Goal: Task Accomplishment & Management: Manage account settings

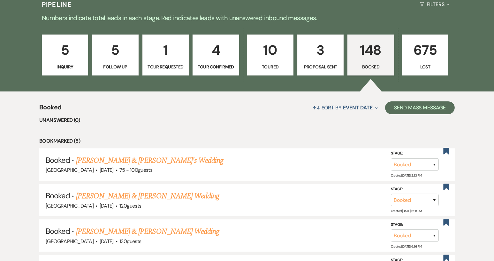
scroll to position [106, 0]
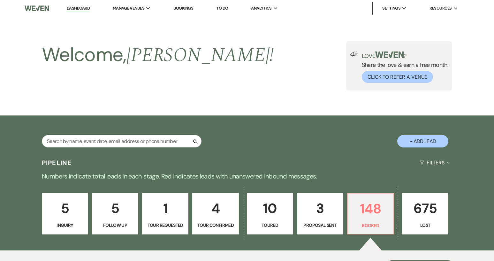
scroll to position [106, 0]
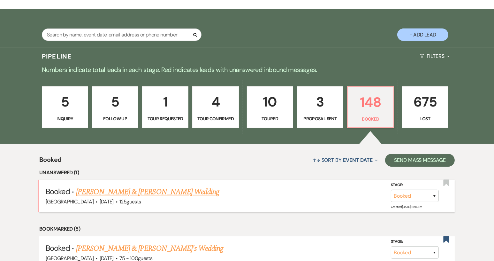
click at [175, 191] on link "[PERSON_NAME] & [PERSON_NAME] Wedding" at bounding box center [147, 191] width 143 height 11
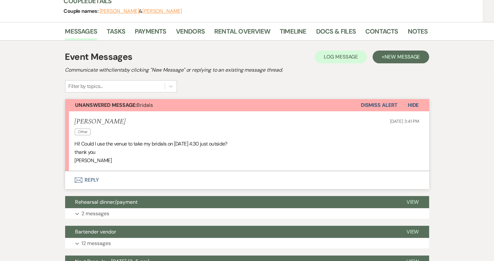
scroll to position [64, 0]
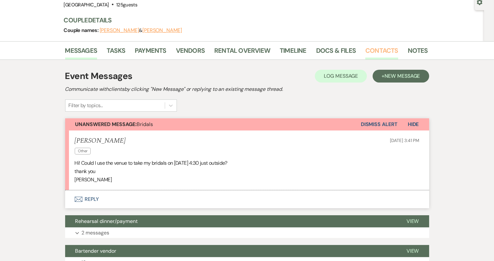
click at [387, 51] on link "Contacts" at bounding box center [381, 52] width 33 height 14
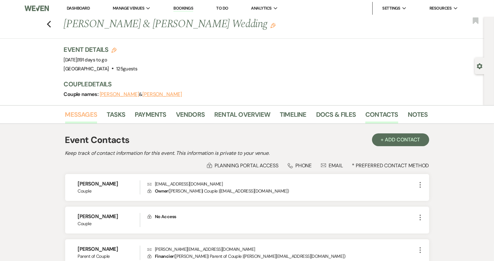
drag, startPoint x: 80, startPoint y: 115, endPoint x: 94, endPoint y: 117, distance: 13.9
click at [80, 116] on link "Messages" at bounding box center [81, 116] width 32 height 14
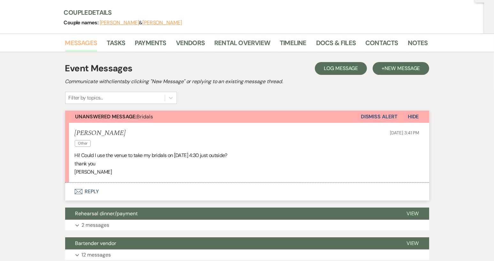
scroll to position [96, 0]
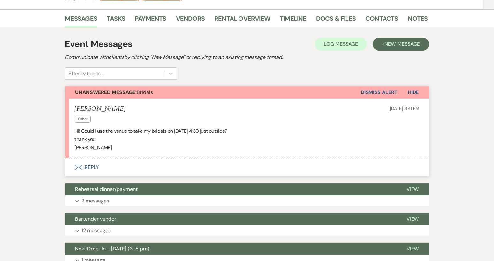
click at [95, 167] on button "Envelope Reply" at bounding box center [247, 167] width 364 height 18
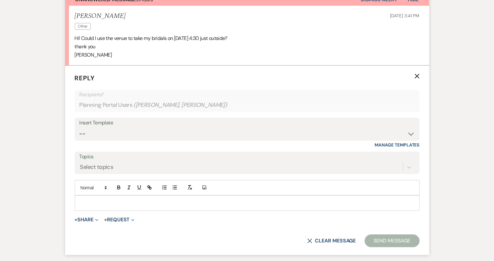
scroll to position [189, 0]
click at [158, 200] on p at bounding box center [247, 202] width 335 height 7
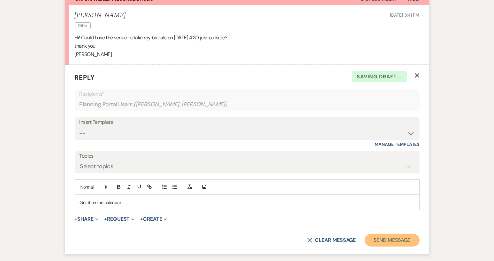
click at [381, 240] on button "Send Message" at bounding box center [392, 239] width 55 height 13
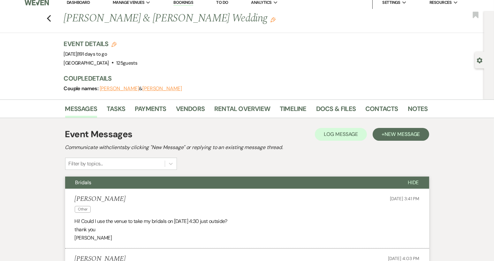
scroll to position [0, 0]
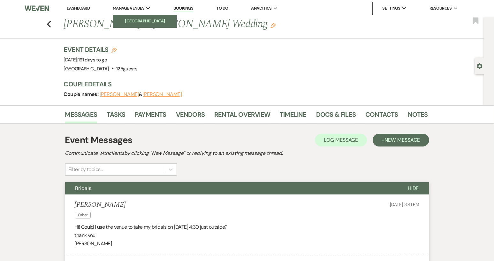
click at [145, 20] on li "[GEOGRAPHIC_DATA]" at bounding box center [144, 21] width 57 height 6
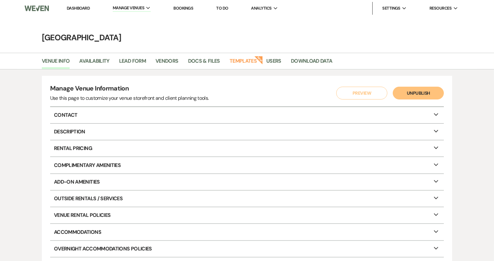
click at [189, 10] on link "Bookings" at bounding box center [183, 7] width 20 height 5
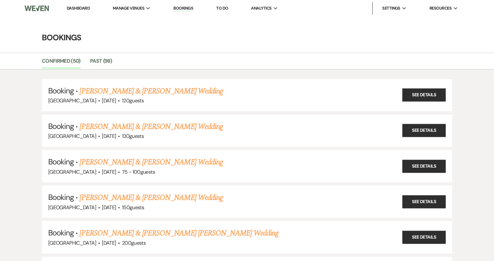
click at [29, 10] on img at bounding box center [37, 8] width 24 height 13
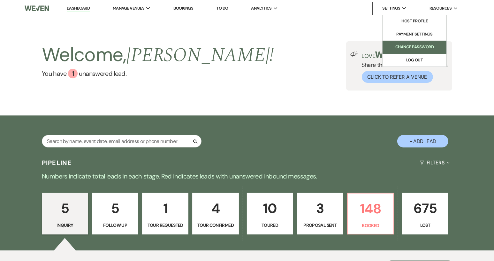
click at [405, 46] on li "Change Password" at bounding box center [414, 47] width 57 height 6
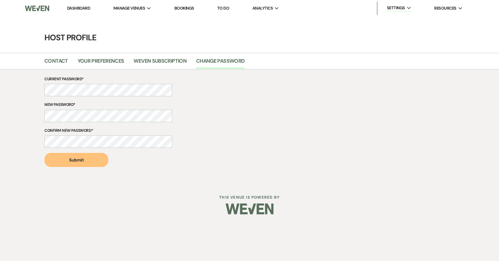
click at [72, 158] on button "Submit" at bounding box center [76, 160] width 64 height 14
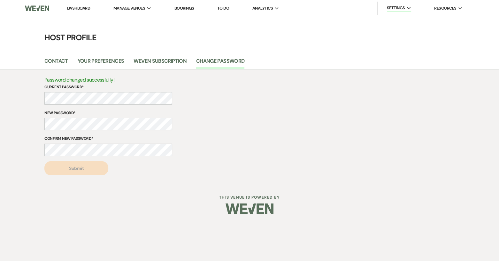
click at [75, 10] on link "Dashboard" at bounding box center [78, 7] width 23 height 5
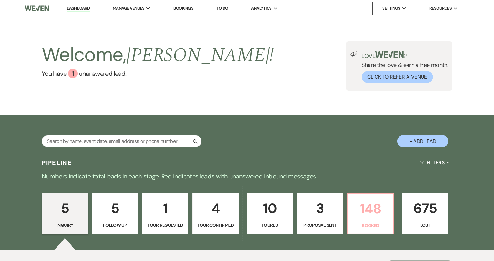
click at [376, 217] on p "148" at bounding box center [371, 208] width 38 height 21
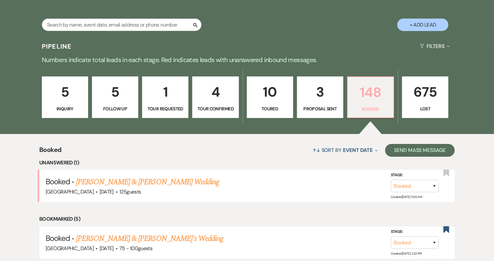
scroll to position [132, 0]
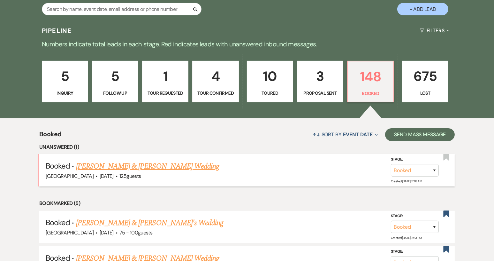
click at [189, 169] on link "[PERSON_NAME] & [PERSON_NAME] Wedding" at bounding box center [147, 165] width 143 height 11
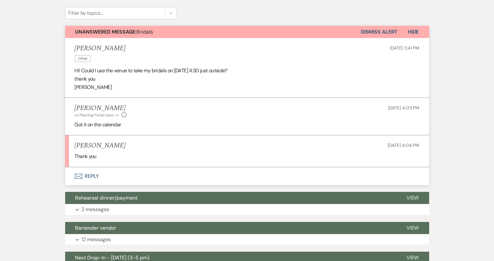
scroll to position [96, 0]
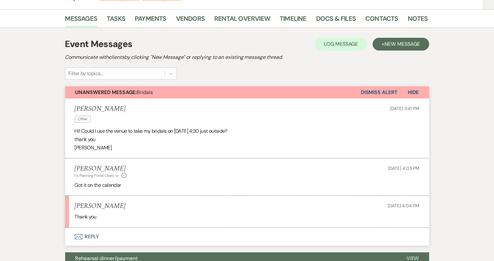
click at [381, 91] on button "Dismiss Alert" at bounding box center [379, 92] width 37 height 12
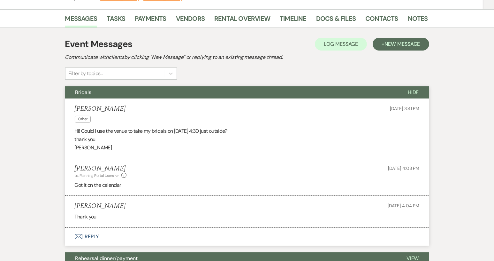
scroll to position [0, 0]
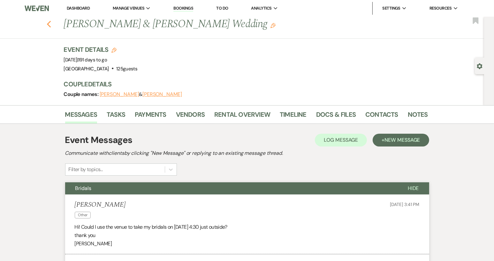
click at [51, 22] on icon "Previous" at bounding box center [49, 24] width 5 height 8
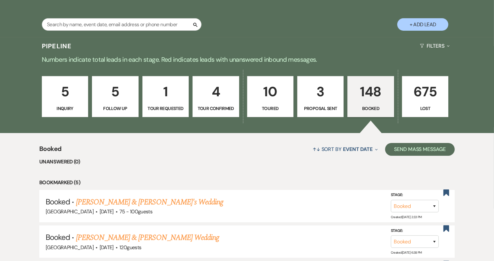
scroll to position [4, 0]
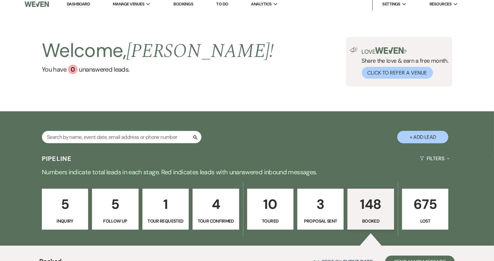
click at [184, 4] on link "Bookings" at bounding box center [183, 3] width 20 height 5
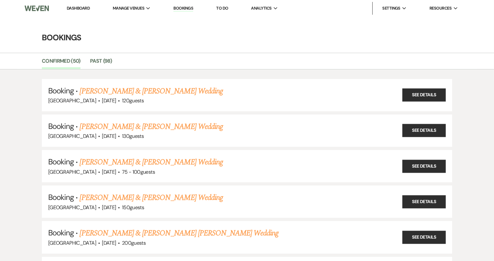
click at [71, 7] on link "Dashboard" at bounding box center [78, 7] width 23 height 5
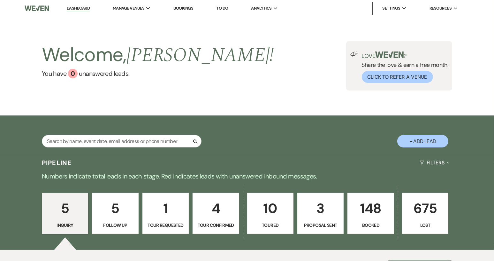
click at [372, 227] on p "Booked" at bounding box center [371, 224] width 38 height 7
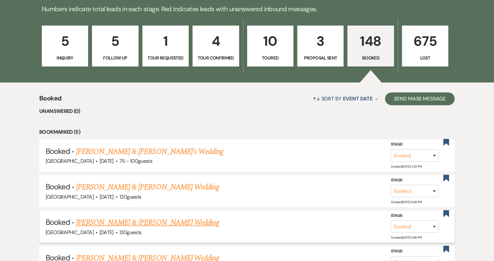
scroll to position [128, 0]
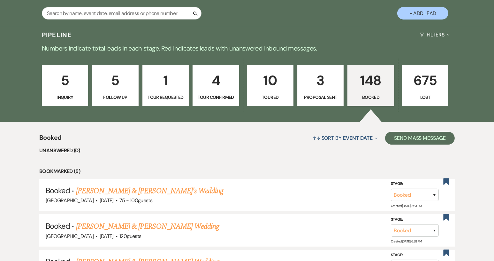
click at [318, 98] on p "Proposal Sent" at bounding box center [320, 97] width 38 height 7
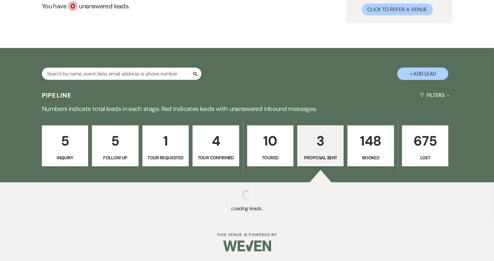
select select "6"
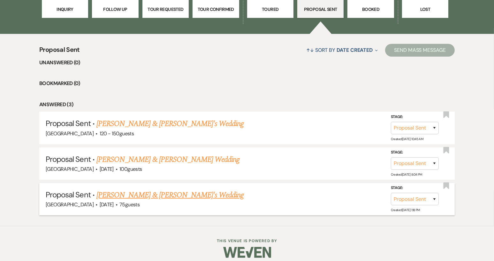
scroll to position [221, 0]
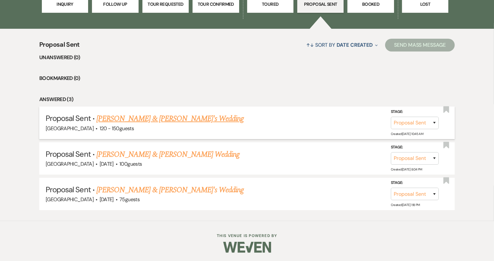
click at [169, 121] on link "Parker Stalvey & Seth's Wedding" at bounding box center [170, 118] width 148 height 11
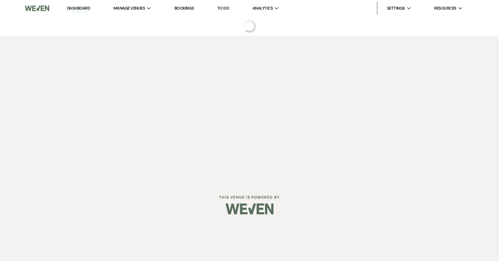
select select "6"
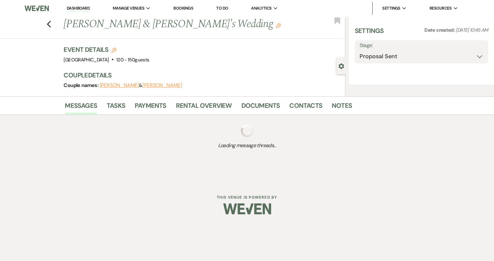
select select "6"
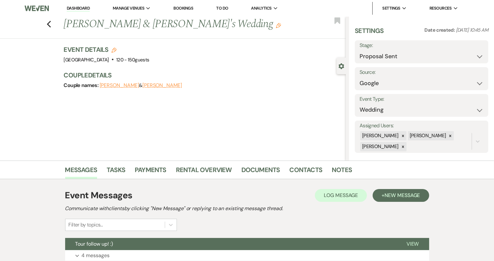
click at [82, 13] on li "Dashboard" at bounding box center [78, 8] width 29 height 13
click at [82, 8] on link "Dashboard" at bounding box center [78, 8] width 23 height 6
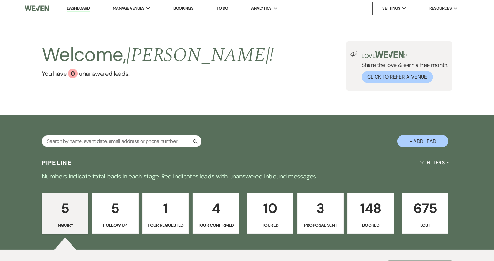
click at [71, 208] on p "5" at bounding box center [65, 207] width 38 height 21
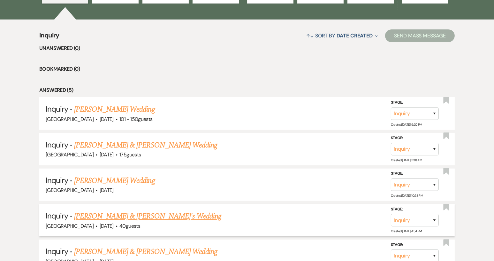
scroll to position [255, 0]
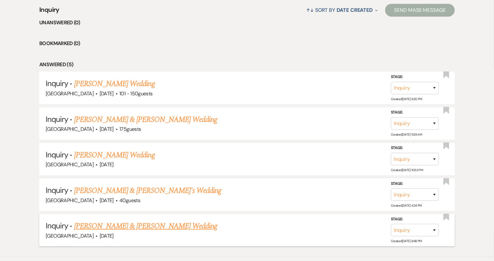
click at [122, 225] on link "Drew Bowen & Mallory Carr's Wedding" at bounding box center [145, 225] width 143 height 11
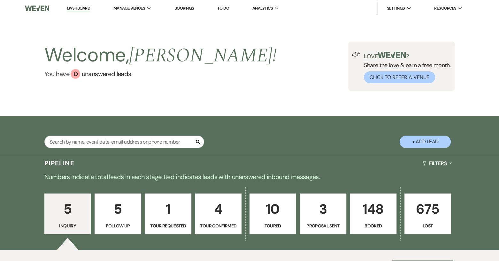
select select "5"
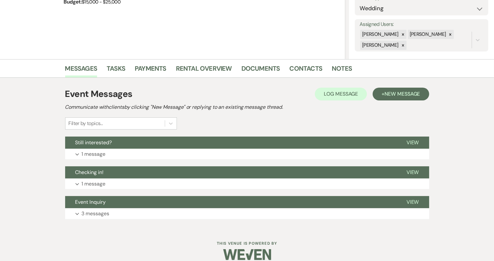
scroll to position [110, 0]
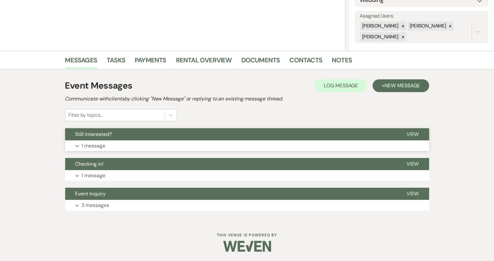
click at [413, 135] on span "View" at bounding box center [413, 134] width 12 height 7
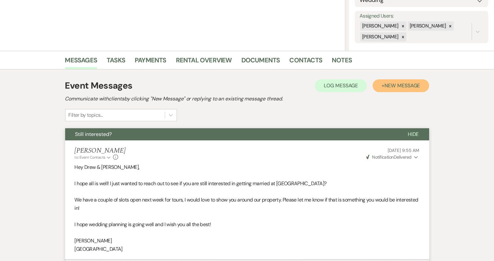
click at [401, 83] on span "New Message" at bounding box center [402, 85] width 35 height 7
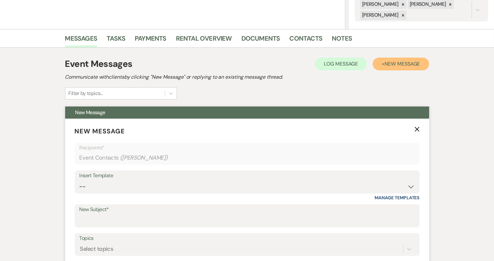
scroll to position [173, 0]
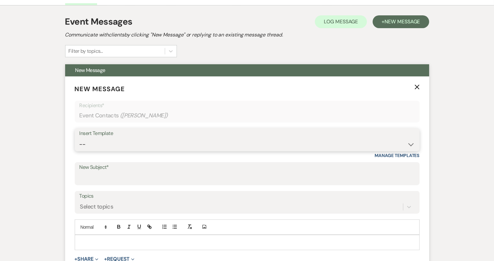
drag, startPoint x: 412, startPoint y: 146, endPoint x: 400, endPoint y: 143, distance: 12.5
click at [412, 146] on select "-- Weven Planning Portal Introduction (Booked Events) Tour Request Response Con…" at bounding box center [247, 144] width 335 height 12
select select "1445"
click at [80, 138] on select "-- Weven Planning Portal Introduction (Booked Events) Tour Request Response Con…" at bounding box center [247, 144] width 335 height 12
type input "Final attempt"
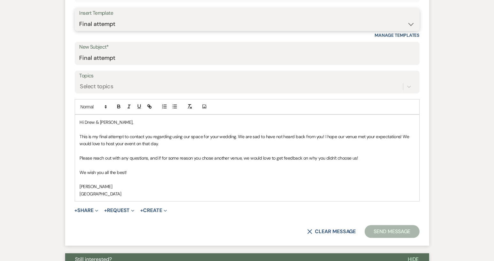
scroll to position [301, 0]
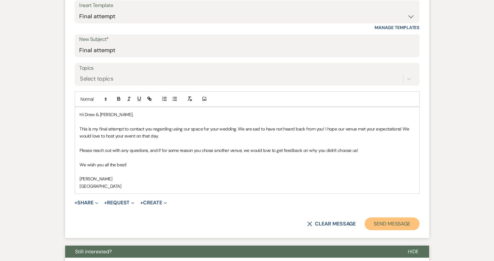
click at [390, 220] on button "Send Message" at bounding box center [392, 223] width 55 height 13
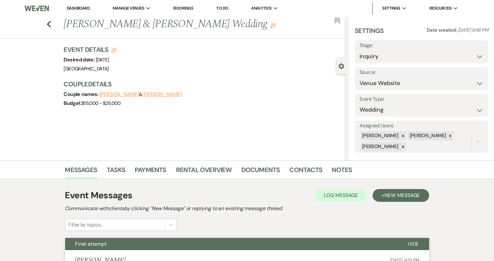
scroll to position [0, 0]
click at [475, 56] on select "Inquiry Follow Up Tour Requested Tour Confirmed Toured Proposal Sent Booked Lost" at bounding box center [422, 56] width 124 height 12
select select "8"
click at [360, 50] on select "Inquiry Follow Up Tour Requested Tour Confirmed Toured Proposal Sent Booked Lost" at bounding box center [422, 56] width 124 height 12
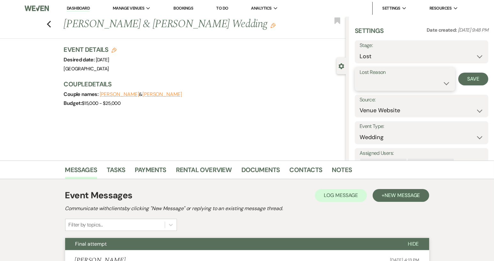
click at [445, 83] on select "Booked Elsewhere Budget Date Unavailable No Response Not a Good Match Capacity …" at bounding box center [405, 83] width 91 height 12
select select "5"
click at [360, 77] on select "Booked Elsewhere Budget Date Unavailable No Response Not a Good Match Capacity …" at bounding box center [405, 83] width 91 height 12
click at [468, 76] on button "Save" at bounding box center [473, 78] width 30 height 13
click at [49, 23] on div "Previous Drew Bowen & Mallory Carr's Wedding Edit Bookmark" at bounding box center [171, 28] width 349 height 22
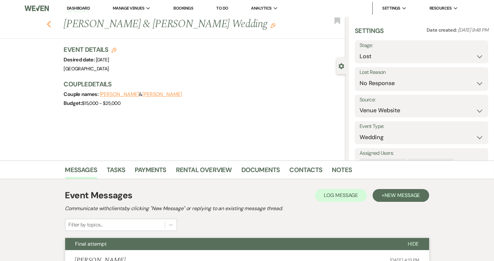
click at [51, 24] on icon "Previous" at bounding box center [49, 24] width 5 height 8
select select "8"
select select "5"
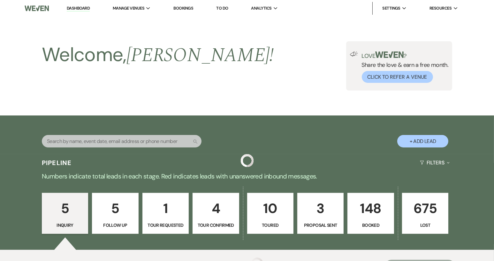
scroll to position [255, 0]
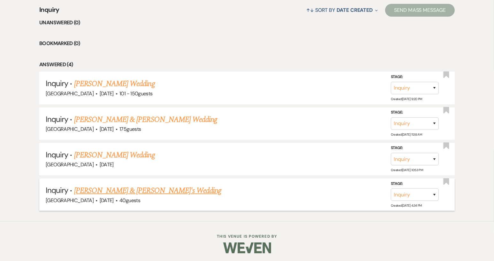
click at [102, 187] on link "Megan Crompton & Fiance's Wedding" at bounding box center [148, 190] width 148 height 11
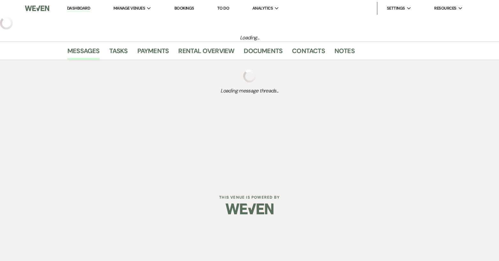
select select "2"
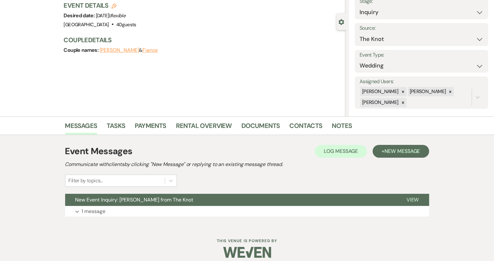
scroll to position [50, 0]
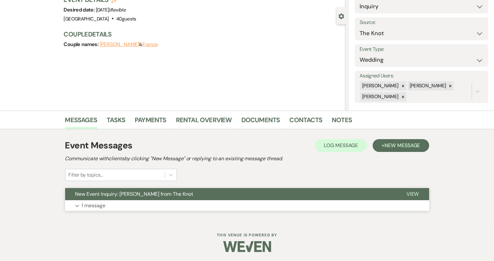
click at [164, 191] on span "New Event Inquiry: Megan Crompton from The Knot" at bounding box center [134, 193] width 118 height 7
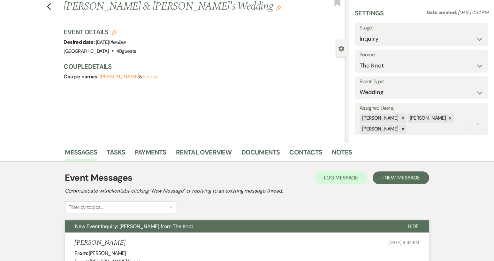
scroll to position [0, 0]
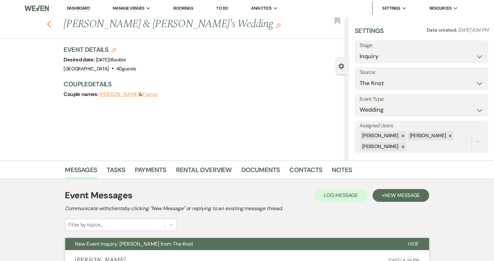
click at [50, 23] on use "button" at bounding box center [49, 24] width 4 height 7
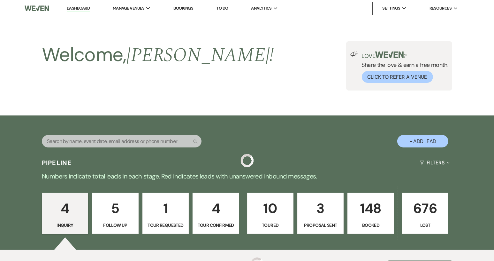
scroll to position [255, 0]
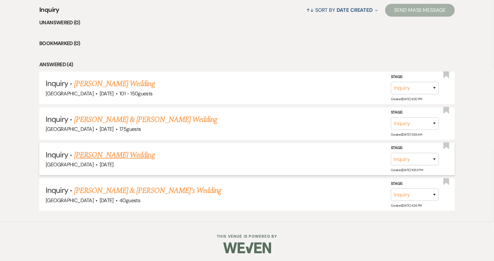
click at [127, 152] on link "Craig Green's Wedding" at bounding box center [114, 154] width 81 height 11
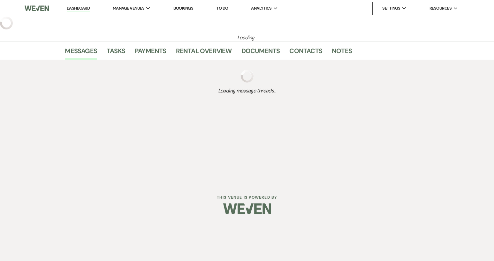
select select "2"
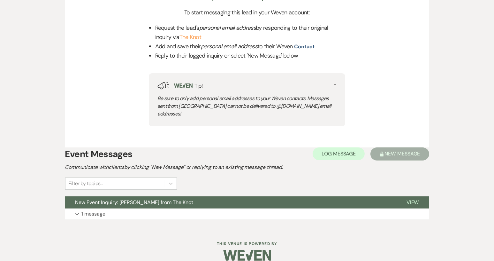
scroll to position [268, 0]
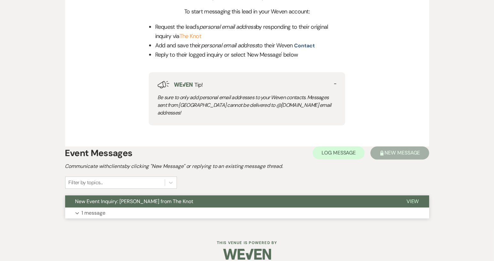
click at [290, 195] on button "New Event Inquiry: Craig Green from The Knot" at bounding box center [230, 201] width 331 height 12
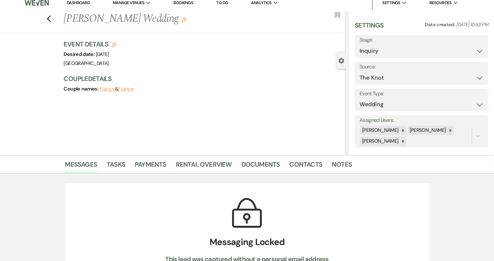
scroll to position [0, 0]
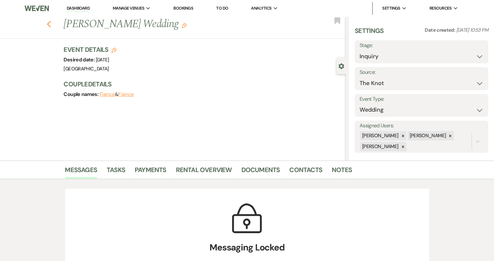
click at [49, 24] on icon "Previous" at bounding box center [49, 24] width 5 height 8
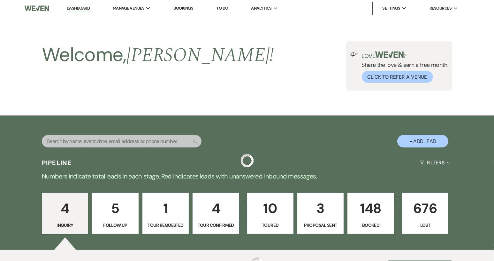
scroll to position [255, 0]
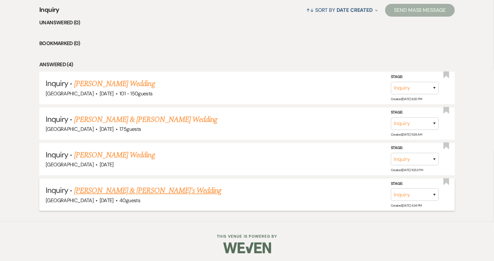
click at [94, 185] on link "Megan Crompton & Fiance's Wedding" at bounding box center [148, 190] width 148 height 11
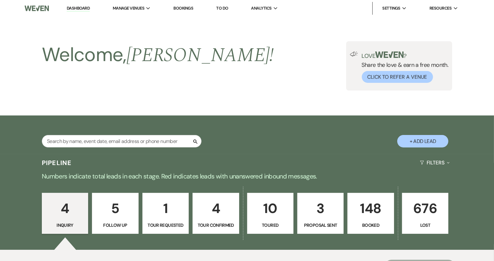
select select "2"
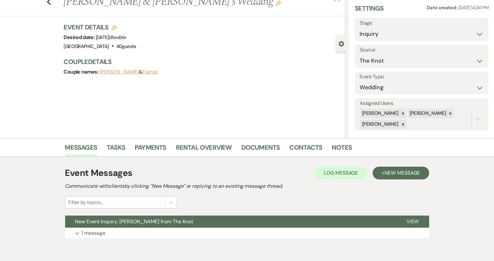
scroll to position [50, 0]
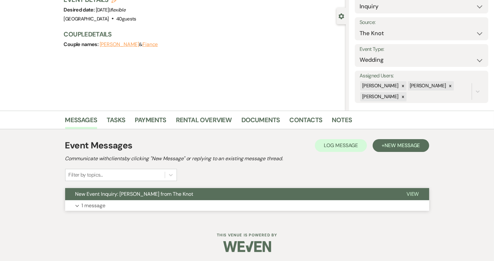
click at [361, 196] on button "New Event Inquiry: Megan Crompton from The Knot" at bounding box center [230, 194] width 331 height 12
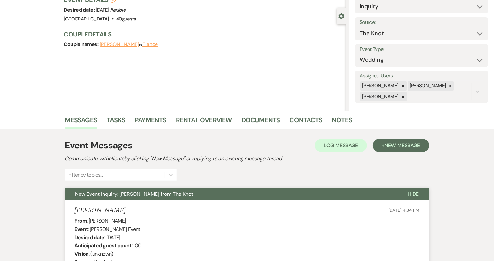
click at [361, 196] on button "New Event Inquiry: Megan Crompton from The Knot" at bounding box center [231, 194] width 332 height 12
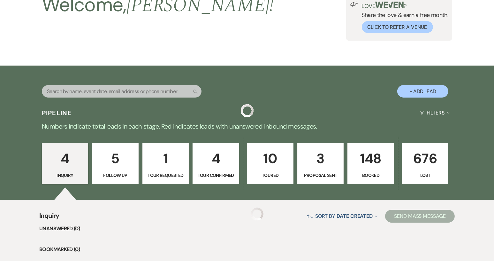
scroll to position [255, 0]
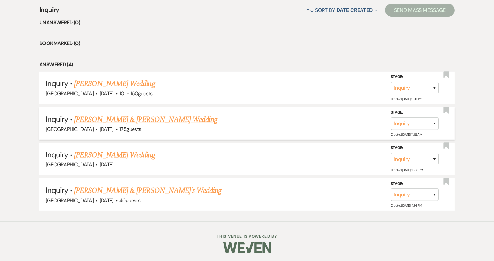
click at [135, 121] on link "Logan Magera & Lyndsey Cloninger's Wedding" at bounding box center [145, 119] width 143 height 11
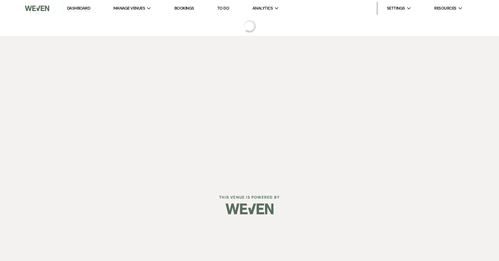
select select "5"
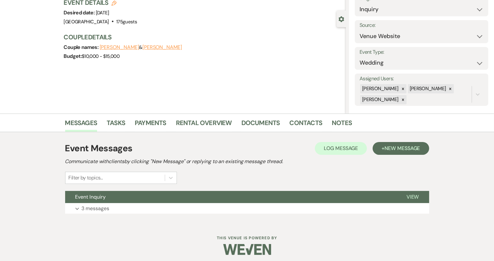
scroll to position [50, 0]
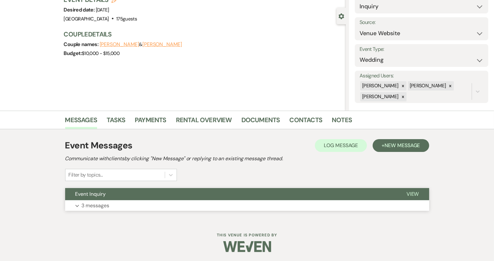
click at [161, 197] on button "Event Inquiry" at bounding box center [230, 194] width 331 height 12
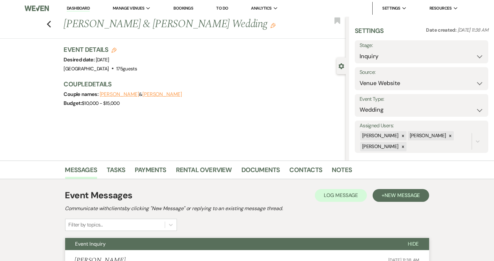
scroll to position [0, 0]
click at [51, 25] on icon "Previous" at bounding box center [49, 24] width 5 height 8
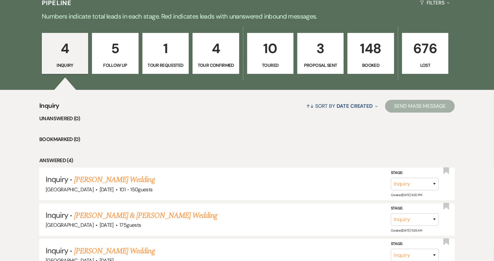
scroll to position [160, 0]
click at [163, 64] on p "Tour Requested" at bounding box center [166, 65] width 38 height 7
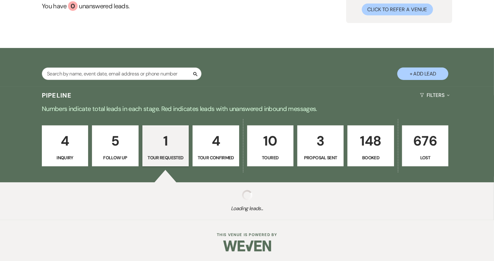
select select "2"
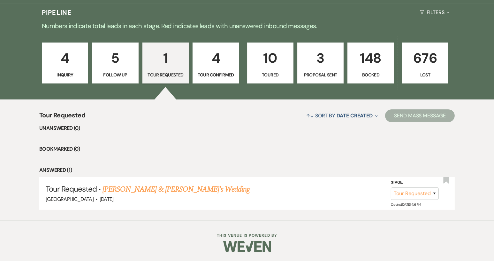
click at [214, 76] on p "Tour Confirmed" at bounding box center [216, 74] width 38 height 7
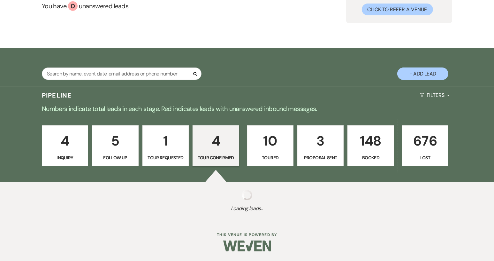
select select "4"
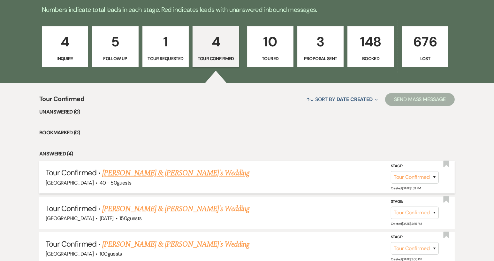
scroll to position [160, 0]
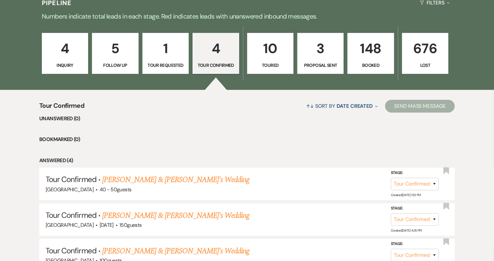
click at [265, 66] on p "Toured" at bounding box center [270, 65] width 38 height 7
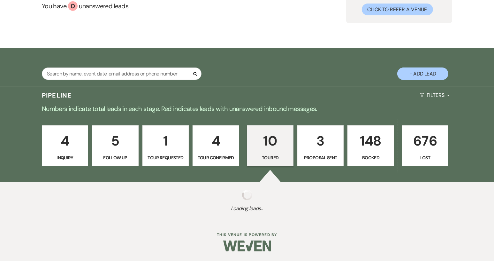
select select "5"
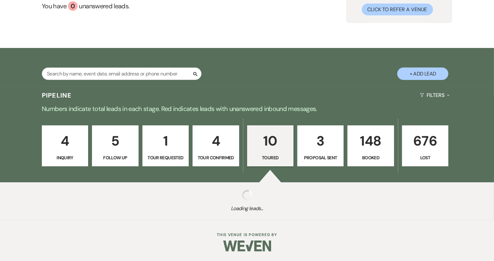
select select "5"
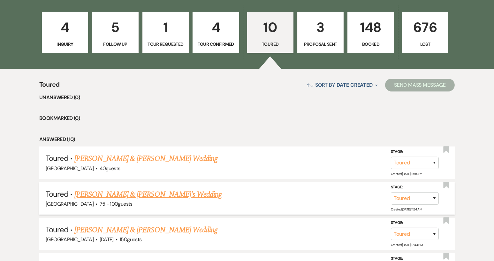
scroll to position [179, 0]
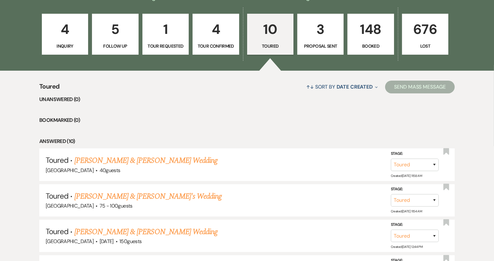
click at [74, 44] on p "Inquiry" at bounding box center [65, 45] width 38 height 7
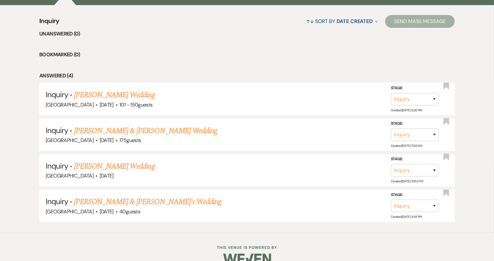
scroll to position [255, 0]
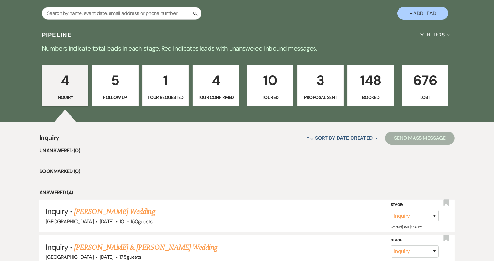
click at [118, 95] on p "Follow Up" at bounding box center [115, 97] width 38 height 7
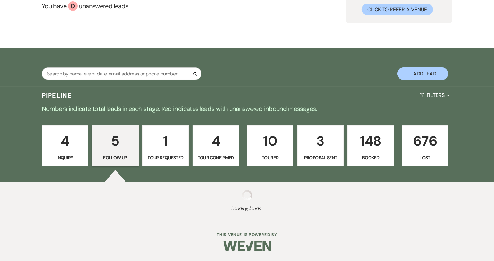
select select "9"
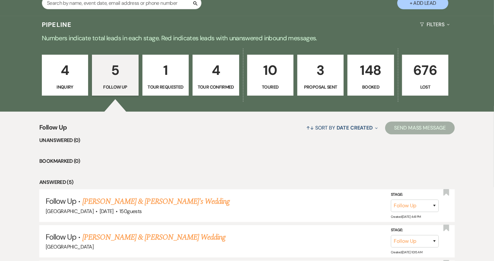
scroll to position [128, 0]
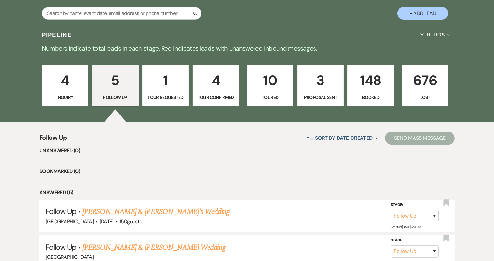
click at [168, 94] on p "Tour Requested" at bounding box center [166, 97] width 38 height 7
select select "2"
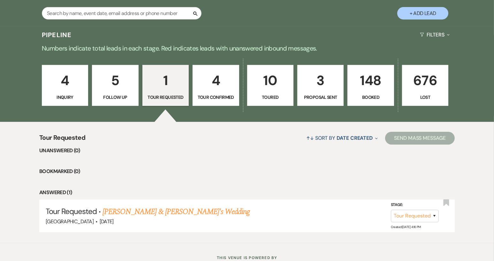
click at [209, 95] on p "Tour Confirmed" at bounding box center [216, 97] width 38 height 7
select select "4"
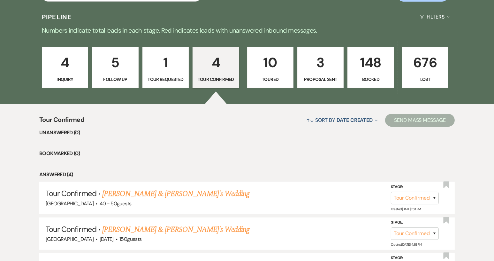
scroll to position [128, 0]
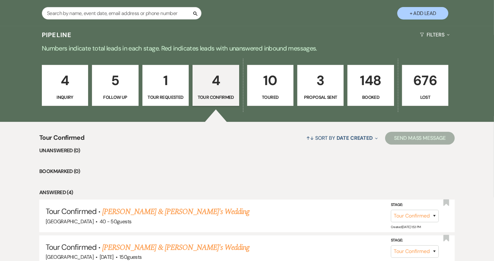
click at [273, 95] on p "Toured" at bounding box center [270, 97] width 38 height 7
select select "5"
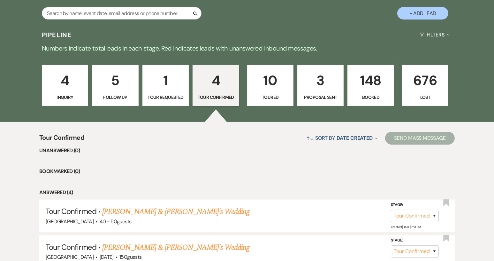
select select "5"
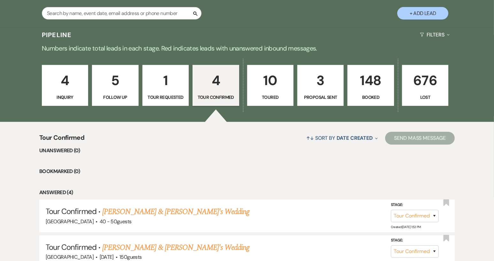
select select "5"
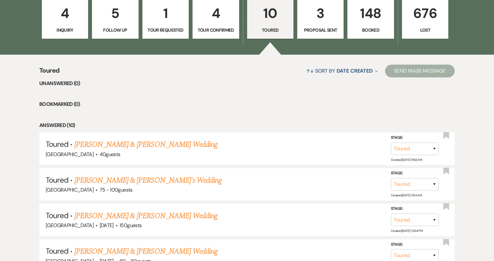
scroll to position [192, 0]
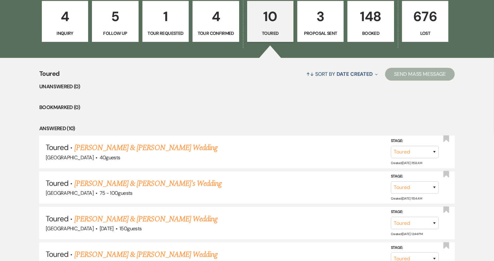
click at [319, 32] on p "Proposal Sent" at bounding box center [320, 33] width 38 height 7
select select "6"
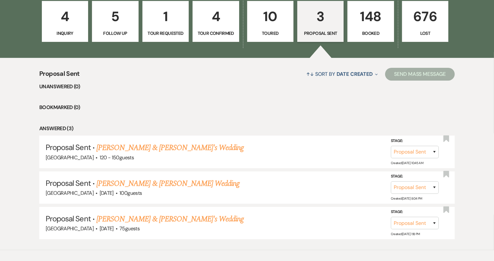
click at [369, 30] on p "Booked" at bounding box center [371, 33] width 38 height 7
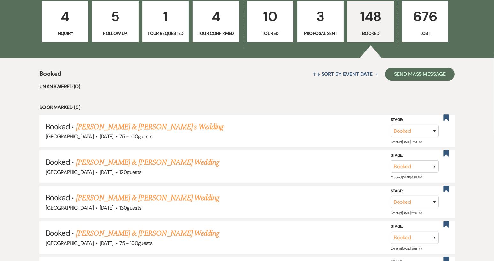
click at [326, 32] on p "Proposal Sent" at bounding box center [320, 33] width 38 height 7
select select "6"
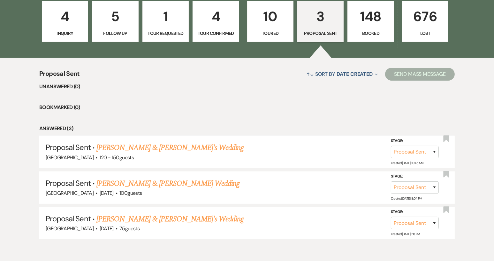
click at [65, 30] on p "Inquiry" at bounding box center [65, 33] width 38 height 7
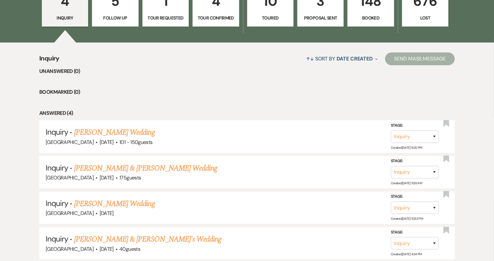
scroll to position [192, 0]
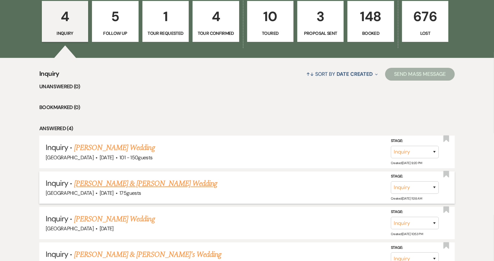
click at [184, 186] on link "Logan Magera & Lyndsey Cloninger's Wedding" at bounding box center [145, 183] width 143 height 11
select select "5"
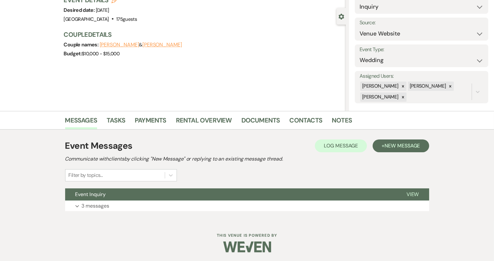
scroll to position [50, 0]
click at [296, 193] on button "Event Inquiry" at bounding box center [230, 194] width 331 height 12
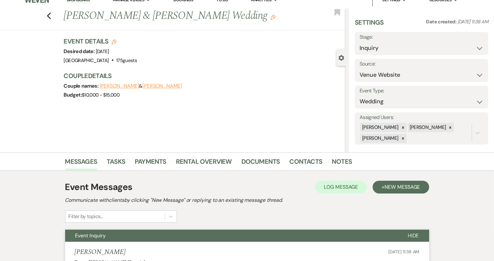
scroll to position [0, 0]
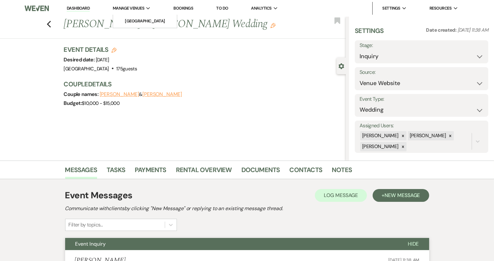
click at [132, 7] on span "Manage Venues" at bounding box center [129, 8] width 32 height 6
click at [211, 140] on div "Previous Logan Magera & Lyndsey Cloninger's Wedding Edit Bookmark Gear Settings…" at bounding box center [173, 89] width 346 height 144
click at [46, 27] on div "Previous Logan Magera & Lyndsey Cloninger's Wedding Edit Bookmark" at bounding box center [171, 28] width 349 height 22
click at [49, 24] on div "Previous Logan Magera & Lyndsey Cloninger's Wedding Edit Bookmark" at bounding box center [171, 28] width 349 height 22
click at [48, 25] on div "Previous Logan Magera & Lyndsey Cloninger's Wedding Edit Bookmark" at bounding box center [171, 28] width 349 height 22
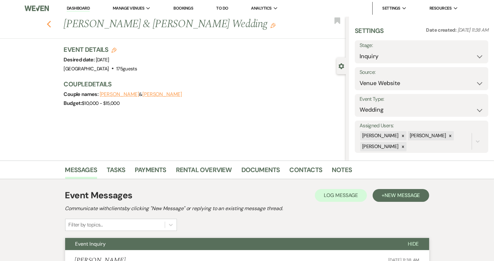
click at [49, 24] on use "button" at bounding box center [49, 24] width 4 height 7
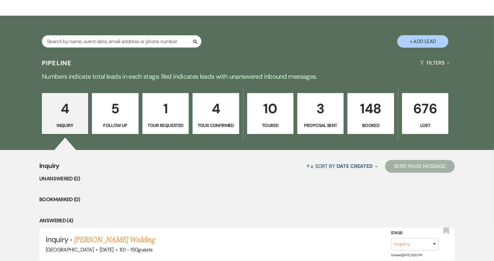
scroll to position [96, 0]
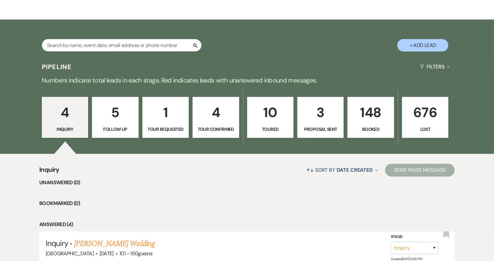
click at [215, 124] on link "4 Tour Confirmed" at bounding box center [216, 117] width 46 height 41
select select "4"
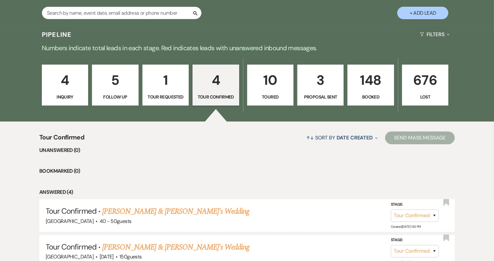
scroll to position [96, 0]
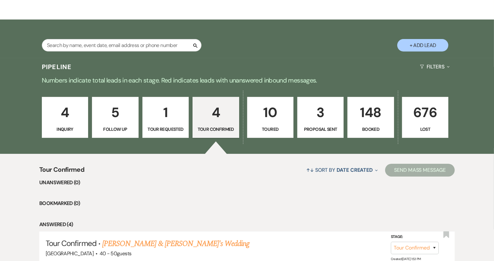
click at [76, 129] on p "Inquiry" at bounding box center [65, 129] width 38 height 7
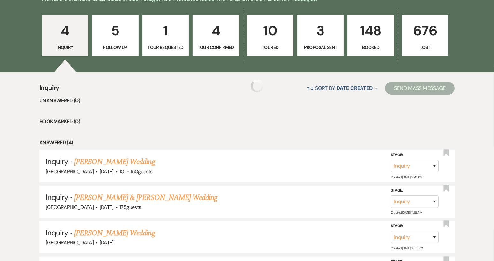
scroll to position [224, 0]
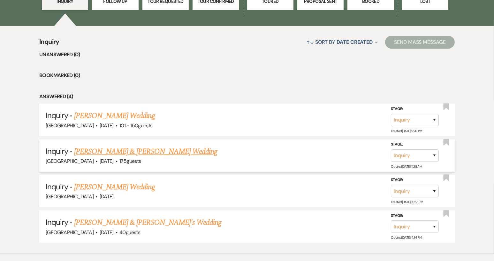
click at [118, 150] on link "Logan Magera & Lyndsey Cloninger's Wedding" at bounding box center [145, 151] width 143 height 11
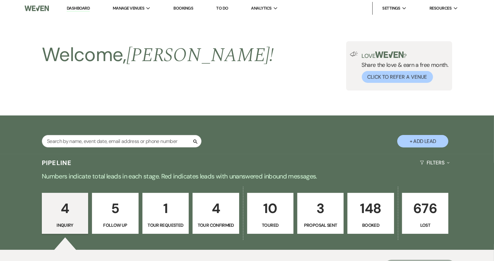
select select "5"
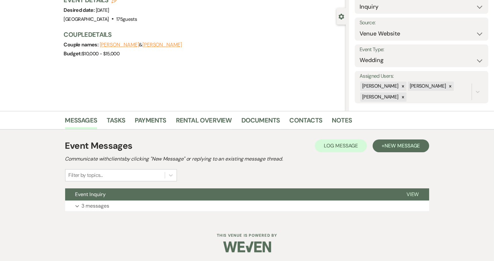
scroll to position [50, 0]
click at [339, 119] on link "Notes" at bounding box center [342, 122] width 20 height 14
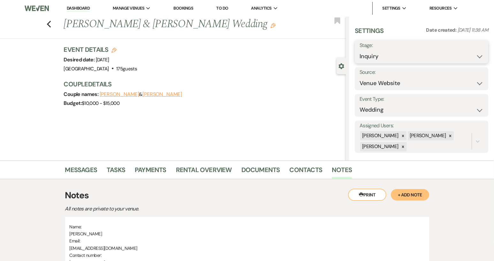
click at [475, 56] on select "Inquiry Follow Up Tour Requested Tour Confirmed Toured Proposal Sent Booked Lost" at bounding box center [422, 56] width 124 height 12
select select "4"
click at [360, 50] on select "Inquiry Follow Up Tour Requested Tour Confirmed Toured Proposal Sent Booked Lost" at bounding box center [422, 56] width 124 height 12
click at [471, 50] on button "Save" at bounding box center [475, 51] width 28 height 13
click at [51, 24] on icon "Previous" at bounding box center [49, 24] width 5 height 8
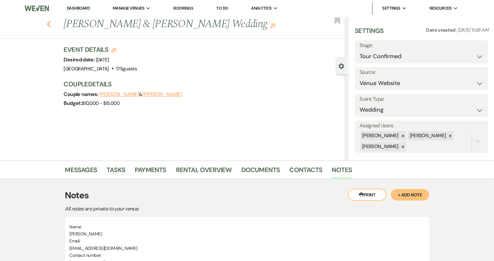
select select "4"
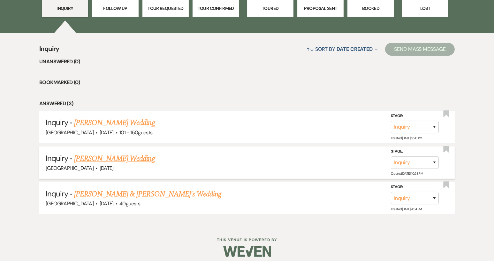
scroll to position [221, 0]
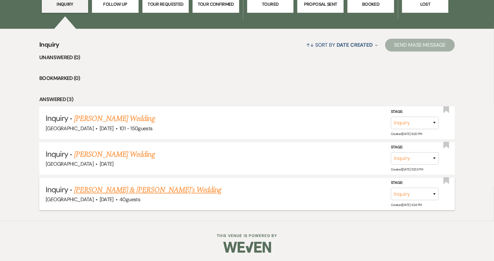
click at [105, 189] on link "Megan Crompton & Fiance's Wedding" at bounding box center [148, 189] width 148 height 11
select select "2"
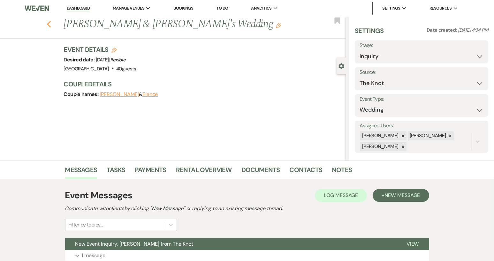
click at [50, 25] on icon "Previous" at bounding box center [49, 24] width 5 height 8
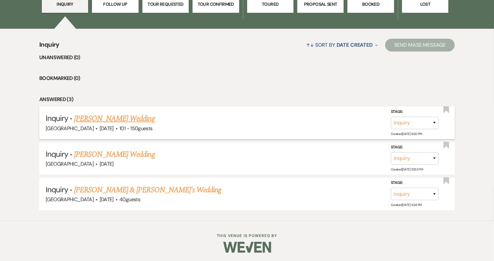
click at [88, 121] on link "Abby Blair's Wedding" at bounding box center [114, 118] width 81 height 11
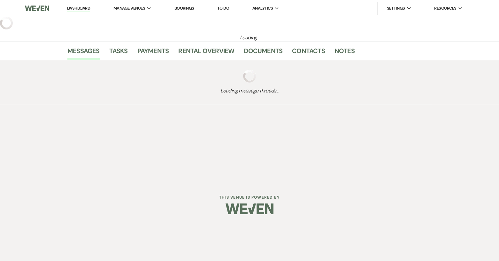
select select "2"
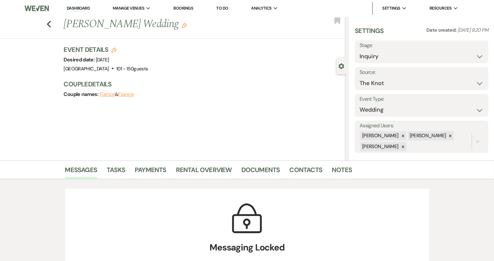
click at [80, 6] on link "Dashboard" at bounding box center [78, 8] width 23 height 6
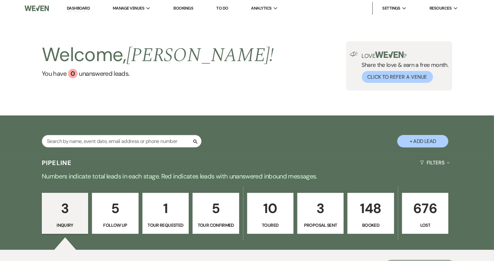
click at [214, 217] on p "5" at bounding box center [216, 207] width 38 height 21
select select "4"
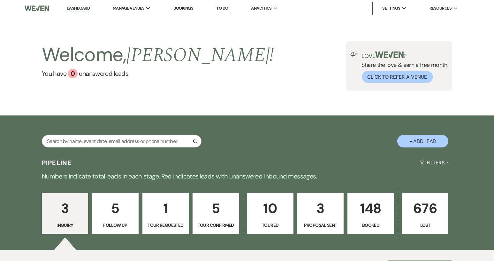
select select "4"
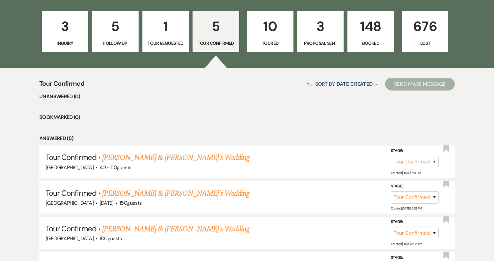
scroll to position [96, 0]
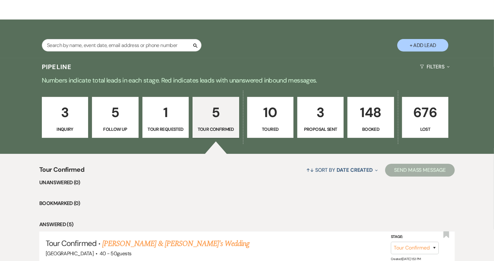
click at [63, 126] on p "Inquiry" at bounding box center [65, 129] width 38 height 7
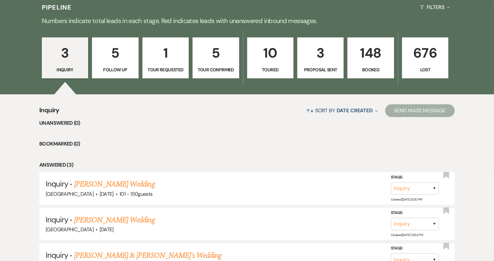
scroll to position [221, 0]
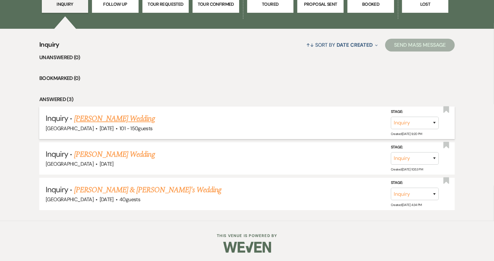
click at [121, 118] on link "Abby Blair's Wedding" at bounding box center [114, 118] width 81 height 11
select select "2"
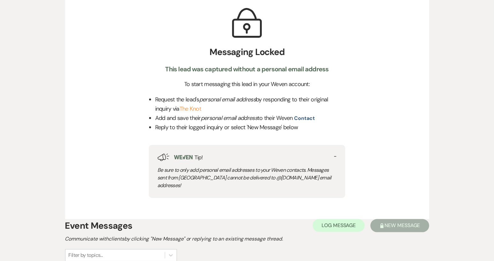
scroll to position [268, 0]
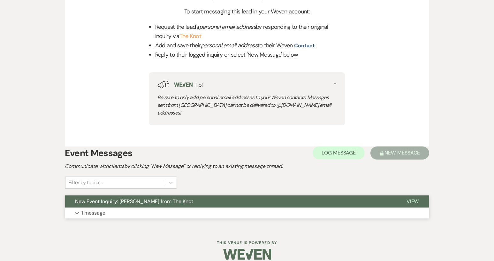
click at [243, 195] on button "New Event Inquiry: Abby Blair from The Knot" at bounding box center [230, 201] width 331 height 12
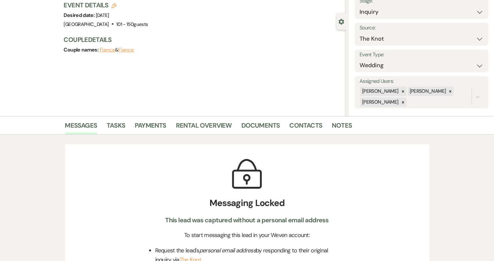
scroll to position [0, 0]
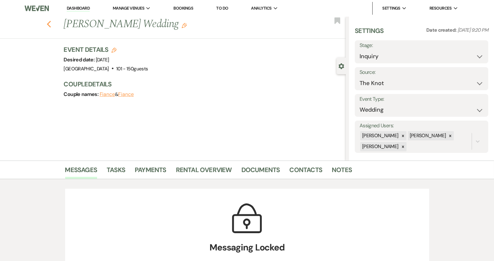
click at [51, 23] on icon "Previous" at bounding box center [49, 24] width 5 height 8
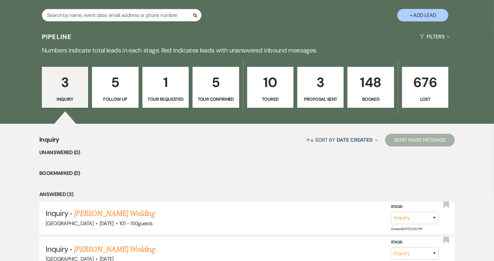
scroll to position [125, 0]
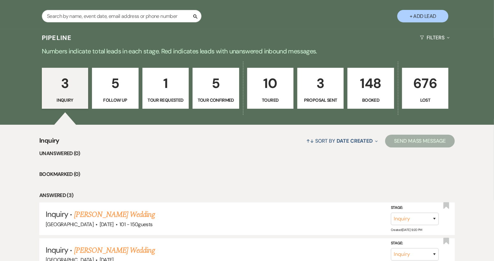
click at [122, 101] on p "Follow Up" at bounding box center [115, 99] width 38 height 7
select select "9"
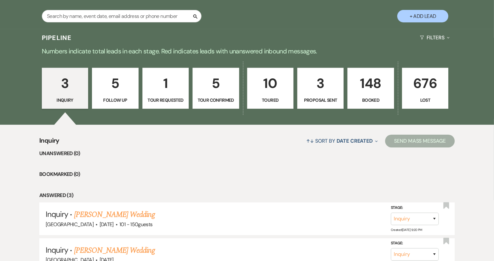
select select "9"
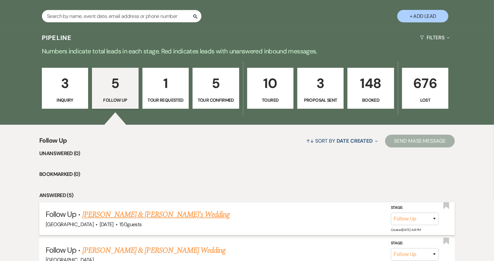
click at [174, 217] on link "Brandi Thompson & Fiance's Wedding" at bounding box center [156, 214] width 148 height 11
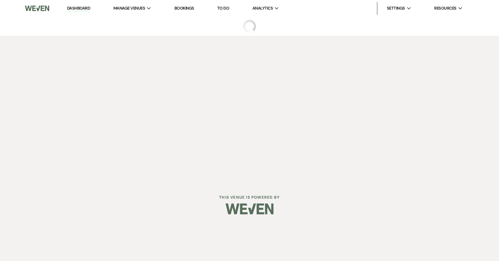
select select "9"
select select "2"
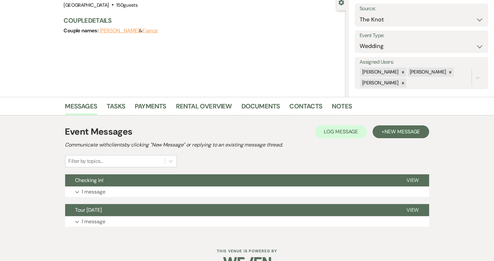
scroll to position [80, 0]
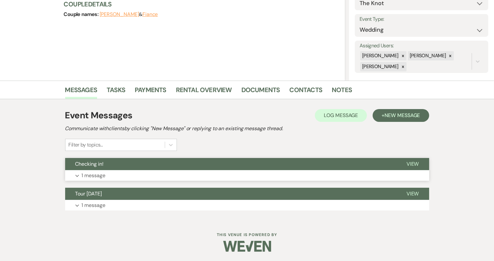
click at [403, 165] on button "View" at bounding box center [412, 164] width 33 height 12
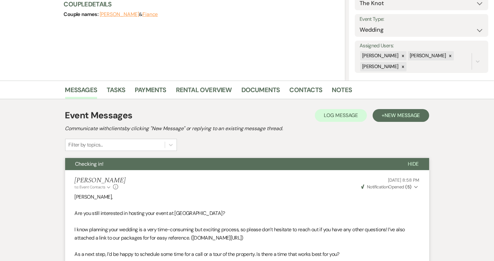
click at [400, 162] on button "Hide" at bounding box center [414, 164] width 32 height 12
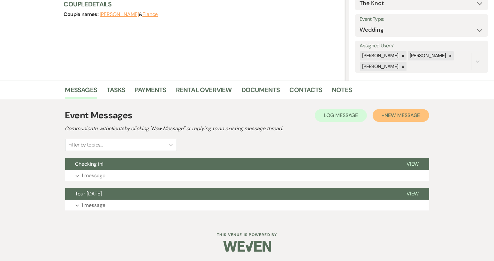
click at [405, 117] on span "New Message" at bounding box center [402, 115] width 35 height 7
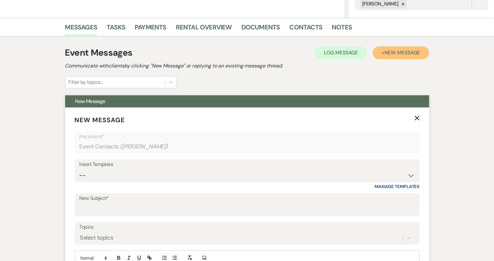
scroll to position [144, 0]
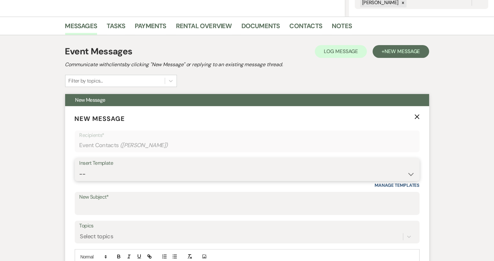
click at [412, 172] on select "-- Weven Planning Portal Introduction (Booked Events) Tour Request Response Con…" at bounding box center [247, 174] width 335 height 12
select select "1445"
click at [80, 168] on select "-- Weven Planning Portal Introduction (Booked Events) Tour Request Response Con…" at bounding box center [247, 174] width 335 height 12
type input "Final attempt"
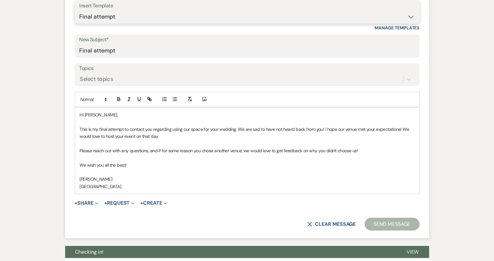
scroll to position [303, 0]
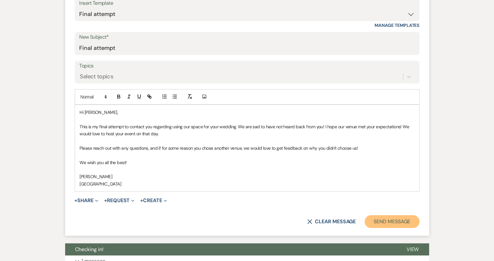
click at [376, 221] on button "Send Message" at bounding box center [392, 221] width 55 height 13
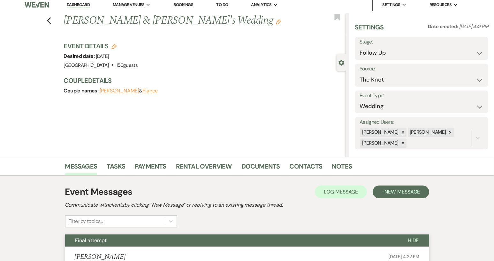
scroll to position [0, 0]
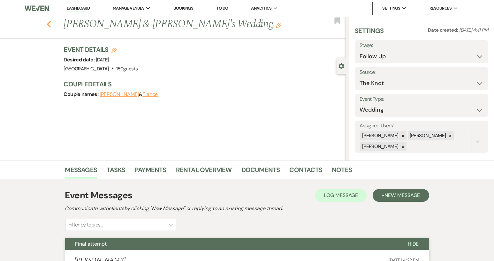
click at [51, 22] on icon "Previous" at bounding box center [49, 24] width 5 height 8
select select "9"
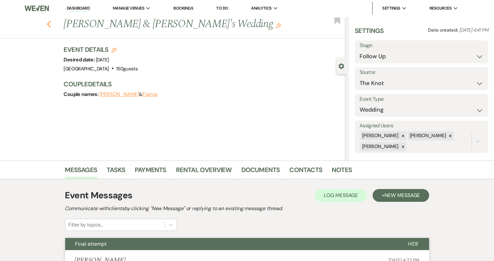
select select "9"
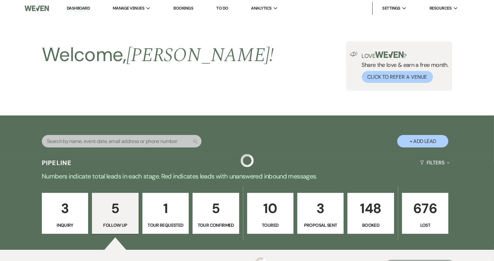
scroll to position [125, 0]
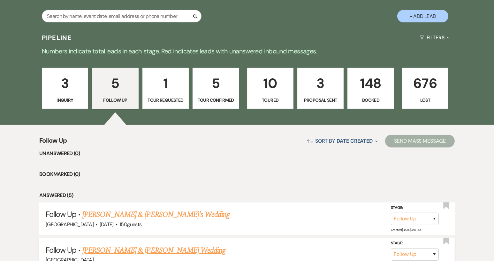
click at [155, 249] on link "AJ & Hannah Haupfear's Wedding" at bounding box center [153, 249] width 143 height 11
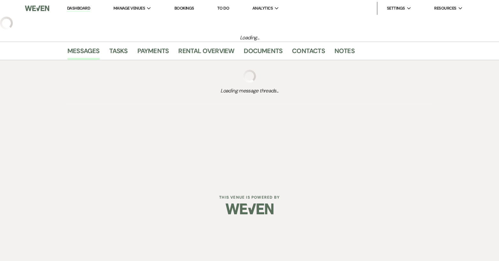
select select "9"
select select "14"
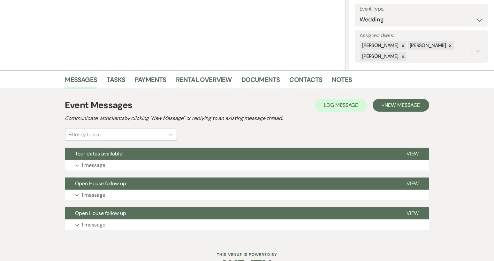
scroll to position [96, 0]
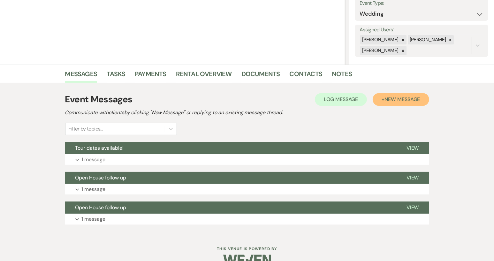
click at [396, 99] on span "New Message" at bounding box center [402, 99] width 35 height 7
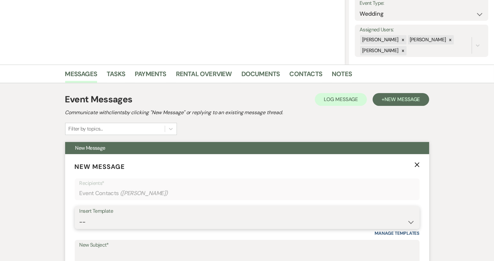
click at [412, 222] on select "-- Weven Planning Portal Introduction (Booked Events) Tour Request Response Con…" at bounding box center [247, 222] width 335 height 12
select select "1445"
click at [80, 216] on select "-- Weven Planning Portal Introduction (Booked Events) Tour Request Response Con…" at bounding box center [247, 222] width 335 height 12
type input "Final attempt"
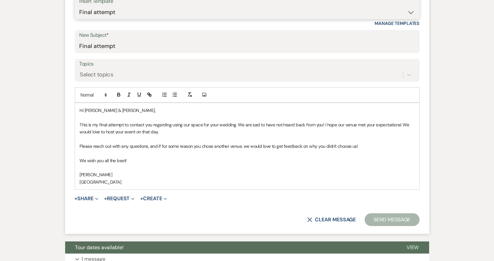
scroll to position [319, 0]
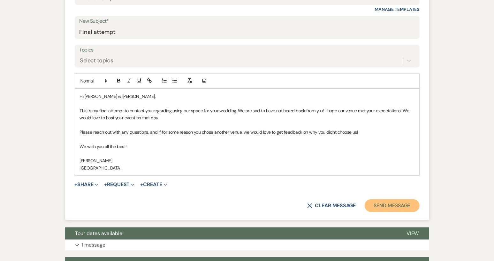
click at [383, 204] on button "Send Message" at bounding box center [392, 205] width 55 height 13
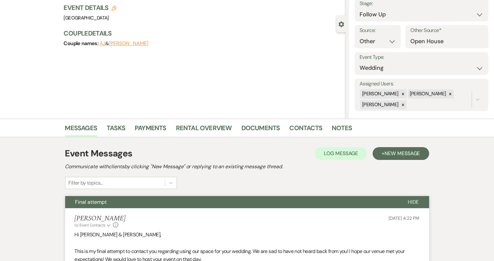
scroll to position [0, 0]
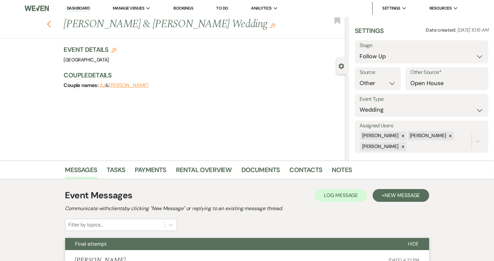
click at [50, 25] on icon "Previous" at bounding box center [49, 24] width 5 height 8
select select "9"
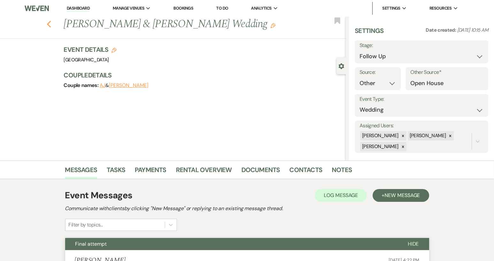
select select "9"
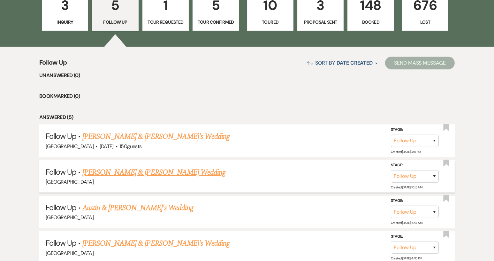
scroll to position [221, 0]
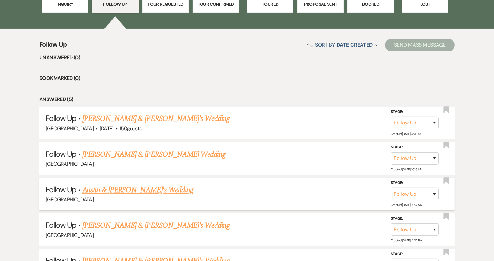
click at [141, 192] on link "Austin & Cheyenne's Wedding" at bounding box center [137, 189] width 111 height 11
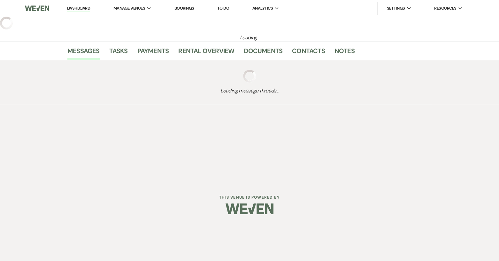
select select "9"
select select "14"
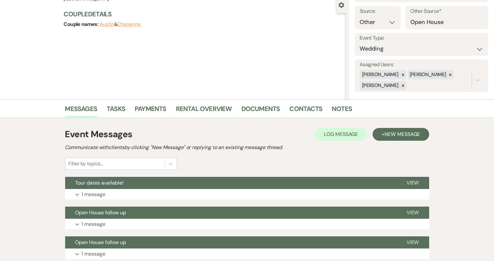
scroll to position [96, 0]
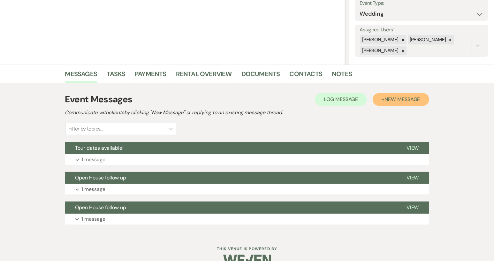
click at [392, 97] on span "New Message" at bounding box center [402, 99] width 35 height 7
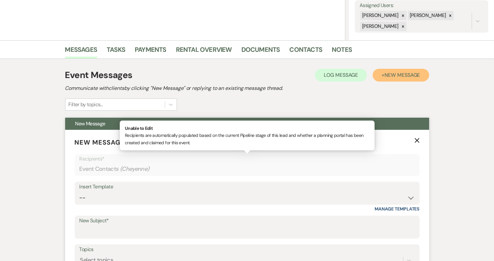
scroll to position [160, 0]
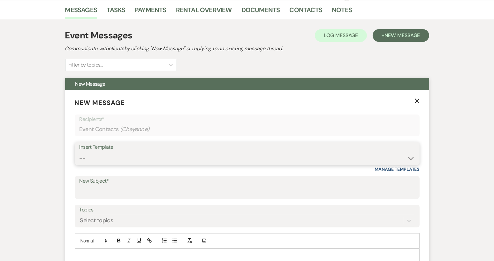
click at [409, 158] on select "-- Weven Planning Portal Introduction (Booked Events) Tour Request Response Con…" at bounding box center [247, 158] width 335 height 12
select select "1445"
click at [80, 152] on select "-- Weven Planning Portal Introduction (Booked Events) Tour Request Response Con…" at bounding box center [247, 158] width 335 height 12
type input "Final attempt"
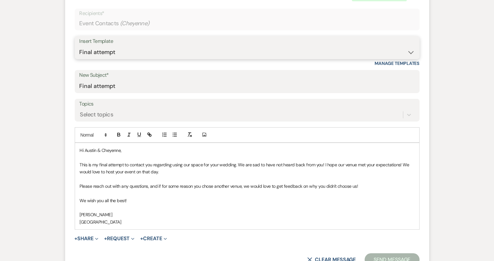
scroll to position [287, 0]
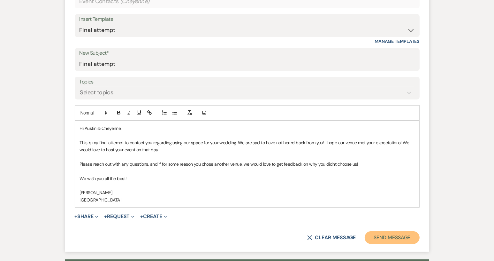
click at [376, 236] on button "Send Message" at bounding box center [392, 237] width 55 height 13
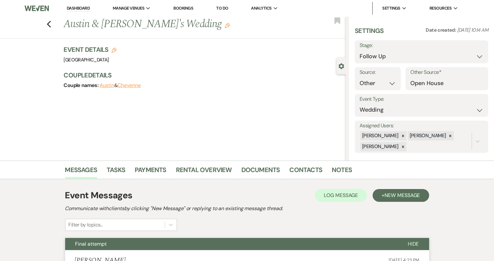
scroll to position [0, 0]
click at [50, 23] on use "button" at bounding box center [49, 24] width 4 height 7
select select "9"
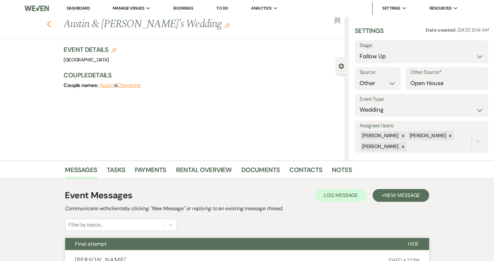
select select "9"
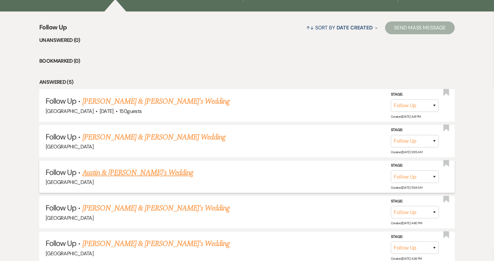
scroll to position [285, 0]
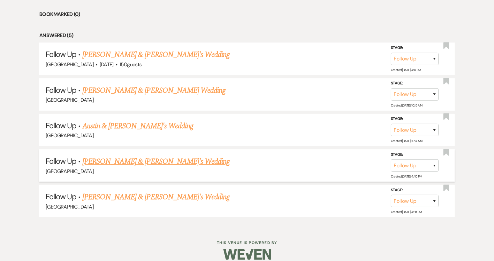
click at [141, 161] on link "Ethan & Naomi's Wedding" at bounding box center [156, 161] width 148 height 11
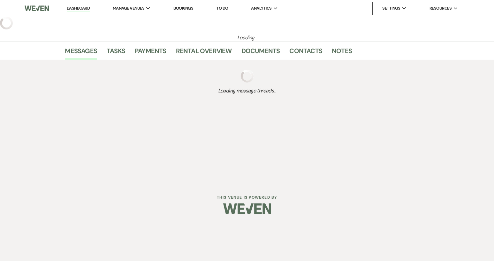
select select "9"
select select "14"
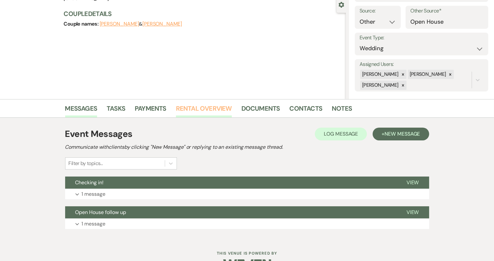
scroll to position [80, 0]
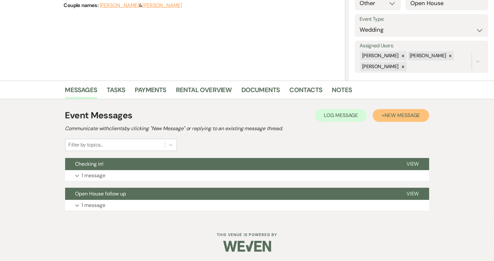
click at [386, 116] on span "New Message" at bounding box center [402, 115] width 35 height 7
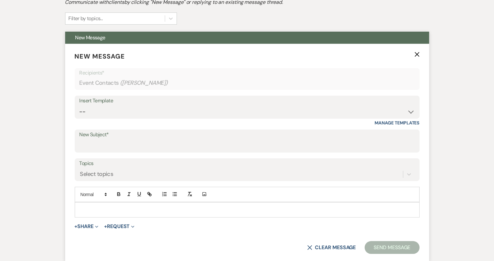
scroll to position [208, 0]
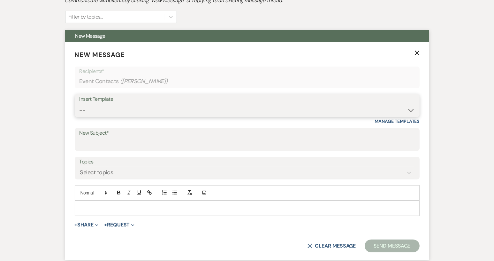
click at [411, 110] on select "-- Weven Planning Portal Introduction (Booked Events) Tour Request Response Con…" at bounding box center [247, 110] width 335 height 12
select select "1445"
click at [80, 104] on select "-- Weven Planning Portal Introduction (Booked Events) Tour Request Response Con…" at bounding box center [247, 110] width 335 height 12
type input "Final attempt"
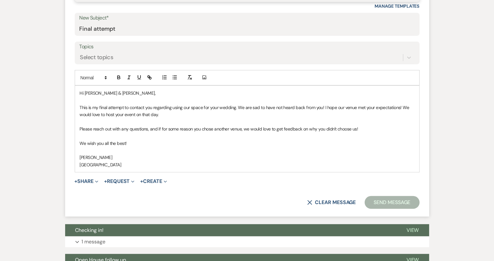
scroll to position [335, 0]
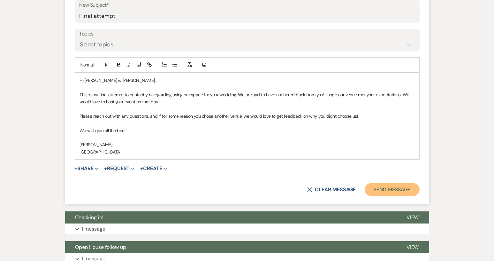
click at [380, 187] on button "Send Message" at bounding box center [392, 189] width 55 height 13
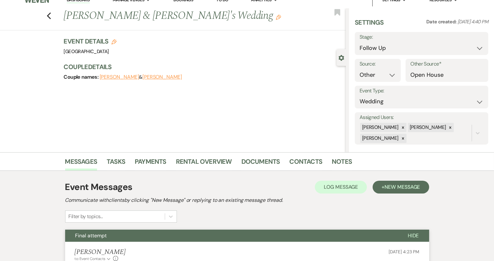
scroll to position [0, 0]
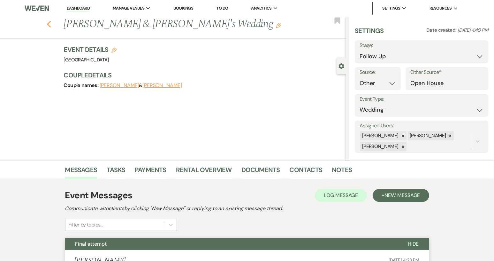
click at [50, 23] on use "button" at bounding box center [49, 24] width 4 height 7
select select "9"
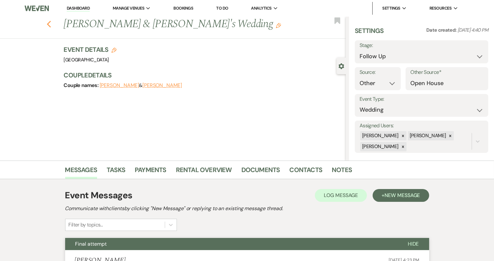
select select "9"
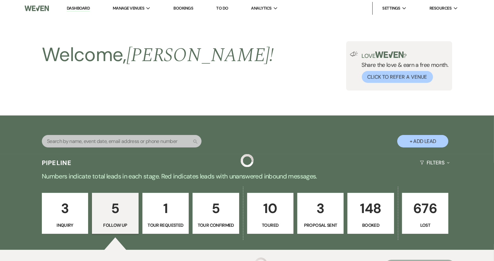
scroll to position [285, 0]
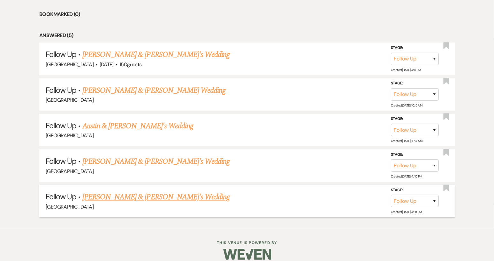
click at [120, 197] on link "Morgan Graichen & Fiance's Wedding" at bounding box center [156, 196] width 148 height 11
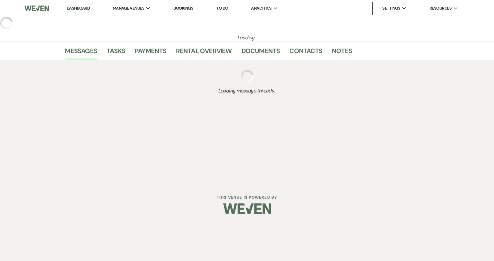
select select "9"
select select "14"
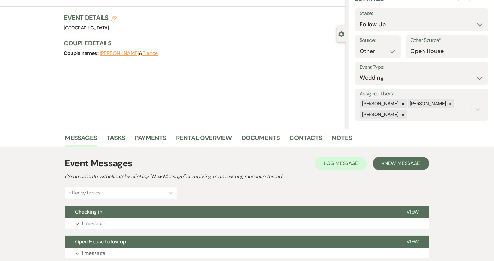
scroll to position [80, 0]
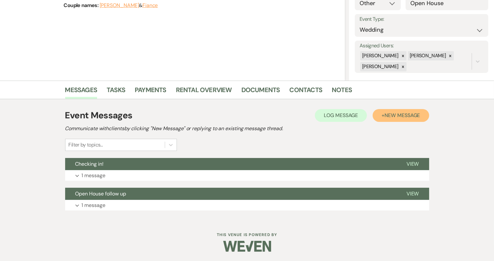
click at [394, 118] on button "+ New Message" at bounding box center [401, 115] width 56 height 13
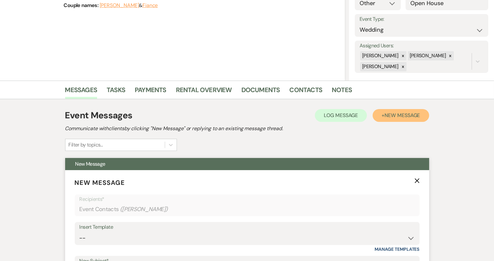
scroll to position [144, 0]
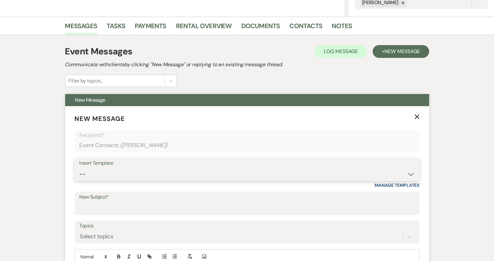
click at [412, 172] on select "-- Weven Planning Portal Introduction (Booked Events) Tour Request Response Con…" at bounding box center [247, 174] width 335 height 12
select select "1445"
click at [80, 168] on select "-- Weven Planning Portal Introduction (Booked Events) Tour Request Response Con…" at bounding box center [247, 174] width 335 height 12
type input "Final attempt"
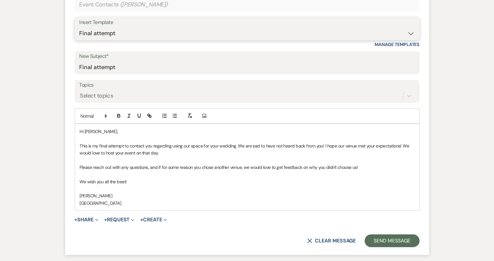
scroll to position [303, 0]
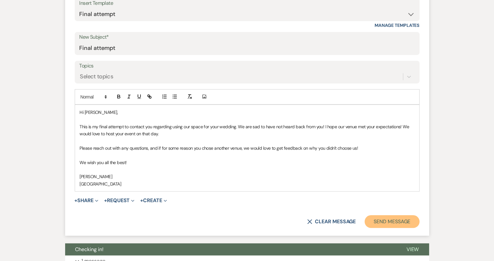
click at [389, 221] on button "Send Message" at bounding box center [392, 221] width 55 height 13
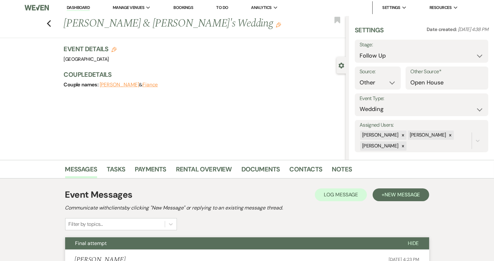
scroll to position [0, 0]
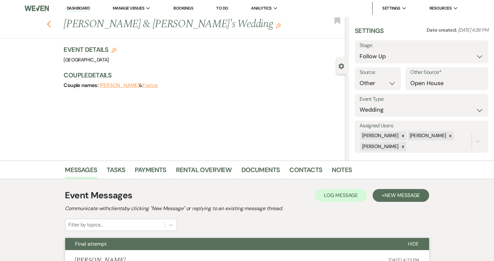
click at [50, 23] on icon "Previous" at bounding box center [49, 24] width 5 height 8
select select "9"
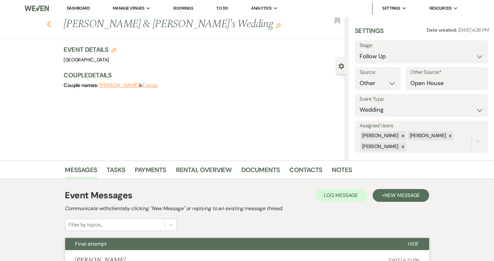
select select "9"
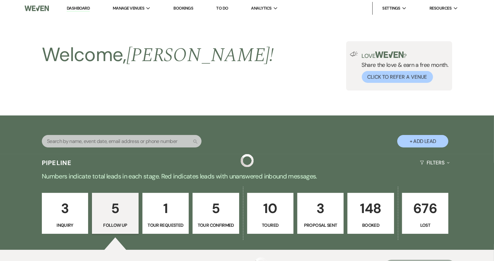
scroll to position [285, 0]
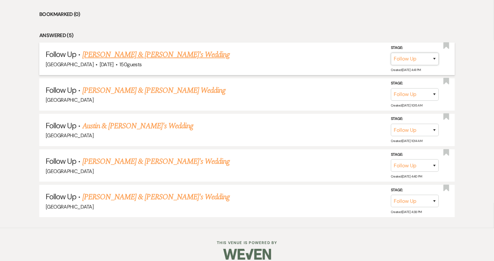
click at [435, 58] on select "Inquiry Follow Up Tour Requested Tour Confirmed Toured Proposal Sent Booked Lost" at bounding box center [415, 59] width 48 height 12
select select "8"
click at [391, 53] on select "Inquiry Follow Up Tour Requested Tour Confirmed Toured Proposal Sent Booked Lost" at bounding box center [415, 59] width 48 height 12
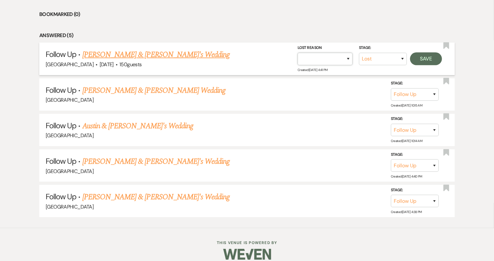
click at [349, 58] on select "Booked Elsewhere Budget Date Unavailable No Response Not a Good Match Capacity …" at bounding box center [325, 59] width 55 height 12
select select "5"
click at [298, 53] on select "Booked Elsewhere Budget Date Unavailable No Response Not a Good Match Capacity …" at bounding box center [325, 59] width 55 height 12
click at [423, 57] on button "Save" at bounding box center [426, 58] width 32 height 13
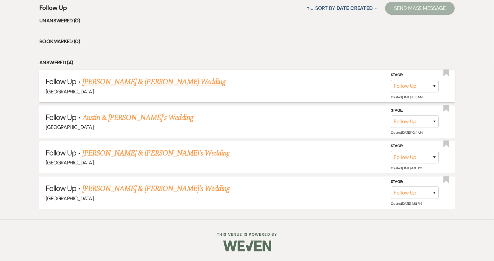
scroll to position [255, 0]
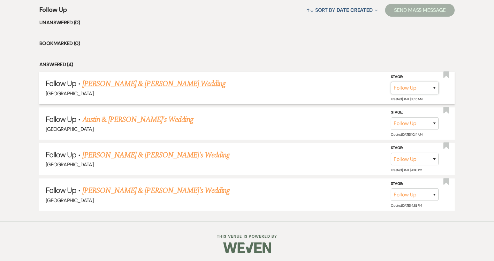
click at [435, 86] on select "Inquiry Follow Up Tour Requested Tour Confirmed Toured Proposal Sent Booked Lost" at bounding box center [415, 88] width 48 height 12
select select "8"
click at [391, 82] on select "Inquiry Follow Up Tour Requested Tour Confirmed Toured Proposal Sent Booked Lost" at bounding box center [415, 88] width 48 height 12
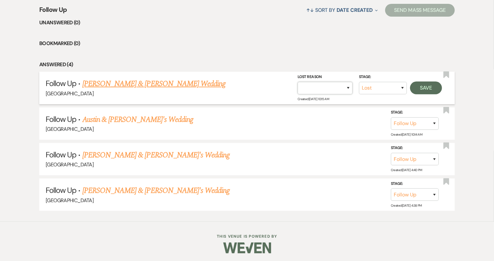
click at [348, 89] on select "Booked Elsewhere Budget Date Unavailable No Response Not a Good Match Capacity …" at bounding box center [325, 88] width 55 height 12
select select "5"
click at [298, 82] on select "Booked Elsewhere Budget Date Unavailable No Response Not a Good Match Capacity …" at bounding box center [325, 88] width 55 height 12
click at [423, 88] on button "Save" at bounding box center [426, 87] width 32 height 13
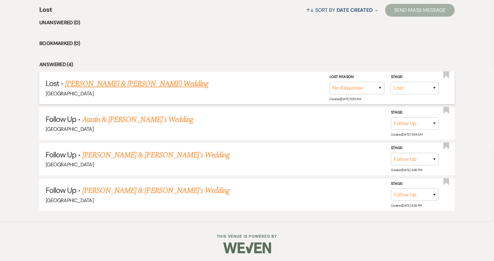
scroll to position [221, 0]
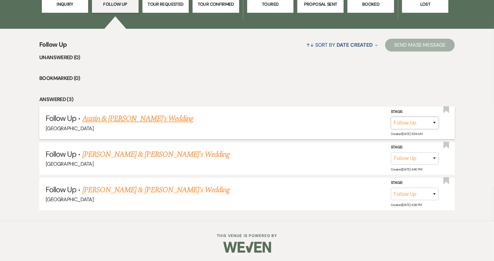
click at [435, 122] on select "Inquiry Follow Up Tour Requested Tour Confirmed Toured Proposal Sent Booked Lost" at bounding box center [415, 123] width 48 height 12
select select "8"
click at [391, 117] on select "Inquiry Follow Up Tour Requested Tour Confirmed Toured Proposal Sent Booked Lost" at bounding box center [415, 123] width 48 height 12
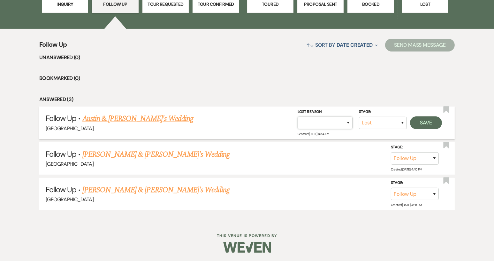
click at [348, 124] on select "Booked Elsewhere Budget Date Unavailable No Response Not a Good Match Capacity …" at bounding box center [325, 123] width 55 height 12
select select "5"
click at [298, 117] on select "Booked Elsewhere Budget Date Unavailable No Response Not a Good Match Capacity …" at bounding box center [325, 123] width 55 height 12
click at [424, 125] on button "Save" at bounding box center [426, 122] width 32 height 13
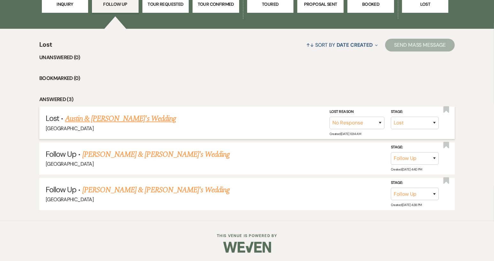
scroll to position [186, 0]
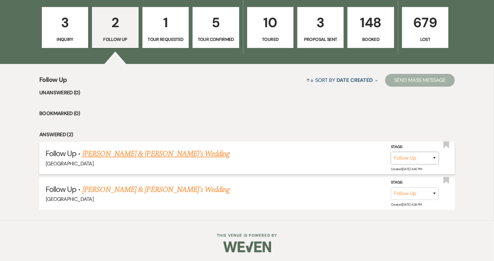
click at [434, 156] on select "Inquiry Follow Up Tour Requested Tour Confirmed Toured Proposal Sent Booked Lost" at bounding box center [415, 158] width 48 height 12
select select "8"
click at [391, 152] on select "Inquiry Follow Up Tour Requested Tour Confirmed Toured Proposal Sent Booked Lost" at bounding box center [415, 158] width 48 height 12
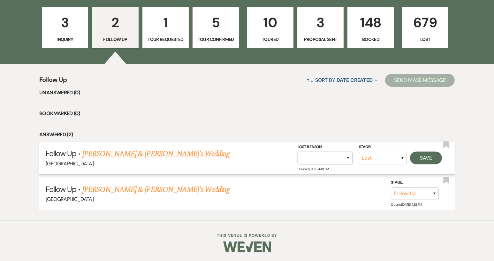
click at [348, 158] on select "Booked Elsewhere Budget Date Unavailable No Response Not a Good Match Capacity …" at bounding box center [325, 158] width 55 height 12
select select "5"
click at [298, 152] on select "Booked Elsewhere Budget Date Unavailable No Response Not a Good Match Capacity …" at bounding box center [325, 158] width 55 height 12
click at [426, 157] on button "Save" at bounding box center [426, 157] width 32 height 13
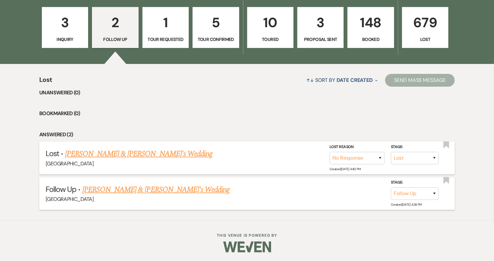
scroll to position [150, 0]
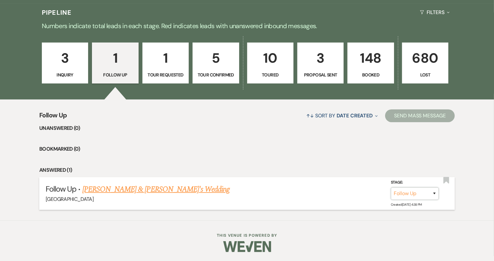
click at [434, 192] on select "Inquiry Follow Up Tour Requested Tour Confirmed Toured Proposal Sent Booked Lost" at bounding box center [415, 193] width 48 height 12
select select "8"
click at [391, 187] on select "Inquiry Follow Up Tour Requested Tour Confirmed Toured Proposal Sent Booked Lost" at bounding box center [415, 193] width 48 height 12
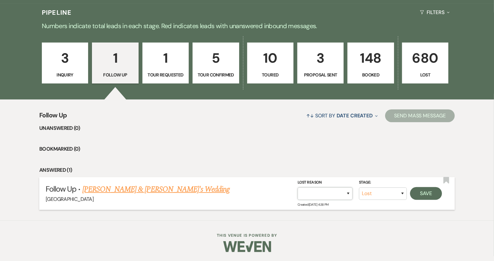
click at [348, 192] on select "Booked Elsewhere Budget Date Unavailable No Response Not a Good Match Capacity …" at bounding box center [325, 193] width 55 height 12
select select "5"
click at [298, 187] on select "Booked Elsewhere Budget Date Unavailable No Response Not a Good Match Capacity …" at bounding box center [325, 193] width 55 height 12
click at [422, 196] on button "Save" at bounding box center [426, 193] width 32 height 13
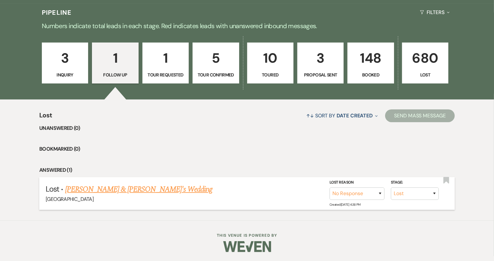
scroll to position [83, 0]
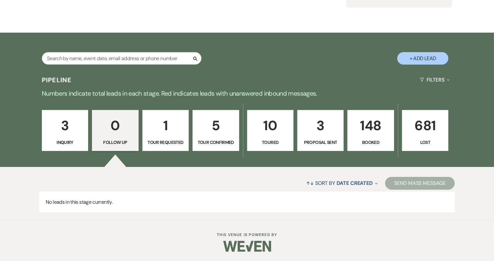
click at [171, 136] on link "1 Tour Requested" at bounding box center [165, 130] width 46 height 41
select select "2"
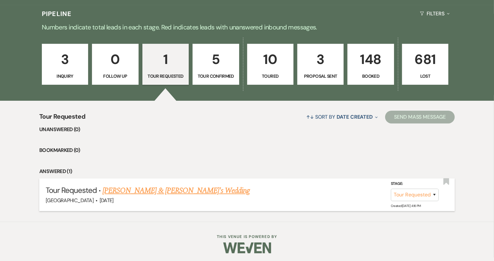
scroll to position [150, 0]
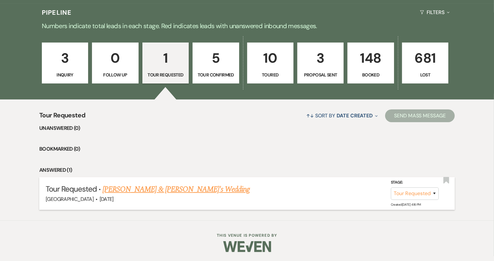
click at [180, 188] on link "Lauren Collins & Fiance's Wedding" at bounding box center [177, 188] width 148 height 11
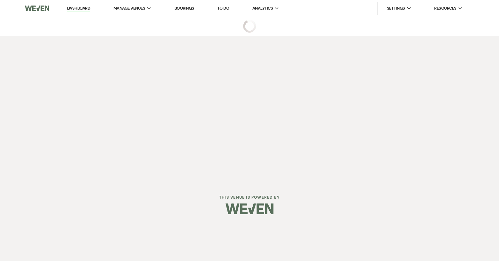
select select "2"
select select "5"
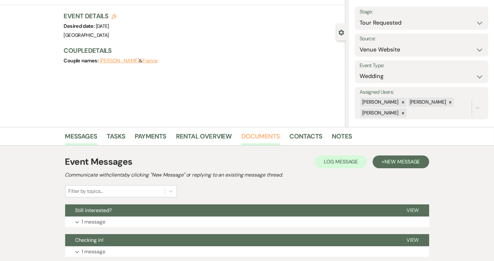
scroll to position [80, 0]
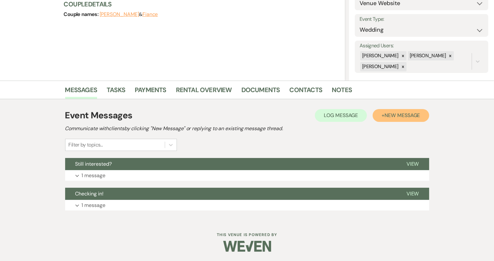
click at [408, 113] on span "New Message" at bounding box center [402, 115] width 35 height 7
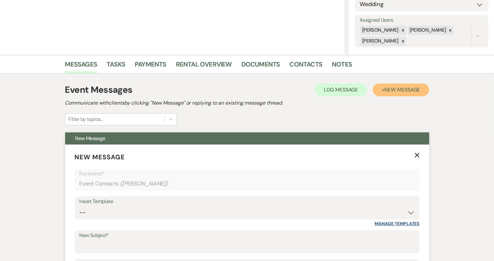
scroll to position [144, 0]
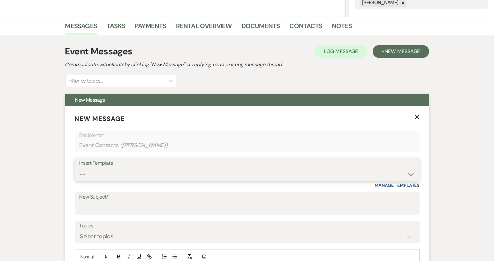
click at [412, 172] on select "-- Weven Planning Portal Introduction (Booked Events) Tour Request Response Con…" at bounding box center [247, 174] width 335 height 12
select select "1445"
click at [80, 168] on select "-- Weven Planning Portal Introduction (Booked Events) Tour Request Response Con…" at bounding box center [247, 174] width 335 height 12
type input "Final attempt"
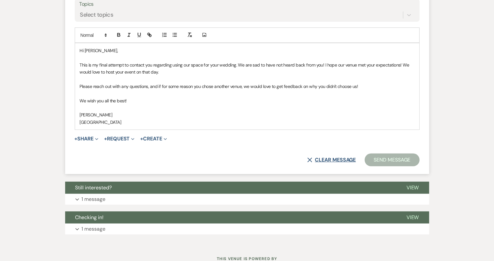
scroll to position [367, 0]
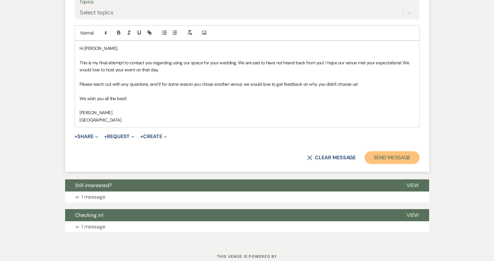
click at [379, 156] on button "Send Message" at bounding box center [392, 157] width 55 height 13
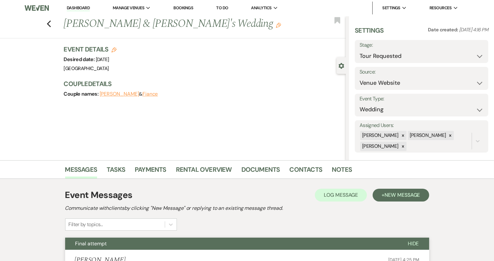
scroll to position [0, 0]
click at [475, 58] on select "Inquiry Follow Up Tour Requested Tour Confirmed Toured Proposal Sent Booked Lost" at bounding box center [422, 56] width 124 height 12
select select "8"
click at [360, 50] on select "Inquiry Follow Up Tour Requested Tour Confirmed Toured Proposal Sent Booked Lost" at bounding box center [422, 56] width 124 height 12
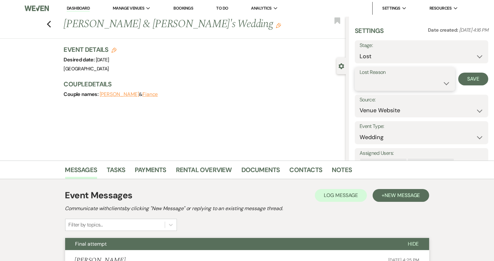
click at [442, 83] on select "Booked Elsewhere Budget Date Unavailable No Response Not a Good Match Capacity …" at bounding box center [405, 83] width 91 height 12
select select "5"
click at [360, 77] on select "Booked Elsewhere Budget Date Unavailable No Response Not a Good Match Capacity …" at bounding box center [405, 83] width 91 height 12
click at [469, 82] on button "Save" at bounding box center [473, 78] width 30 height 13
click at [51, 25] on icon "Previous" at bounding box center [49, 24] width 5 height 8
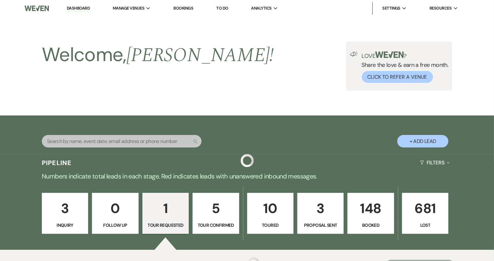
scroll to position [83, 0]
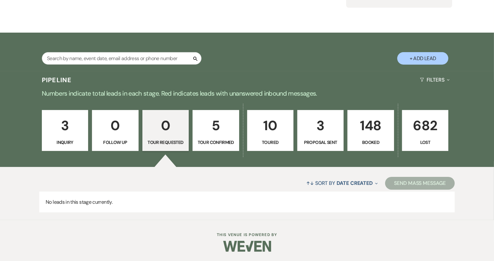
click at [210, 141] on p "Tour Confirmed" at bounding box center [216, 142] width 38 height 7
select select "4"
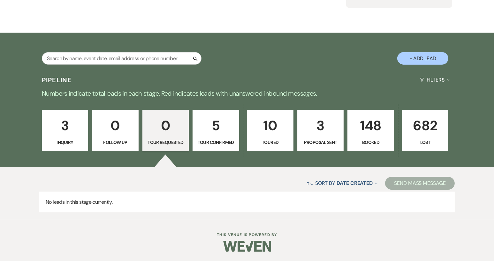
select select "4"
